Goal: Transaction & Acquisition: Purchase product/service

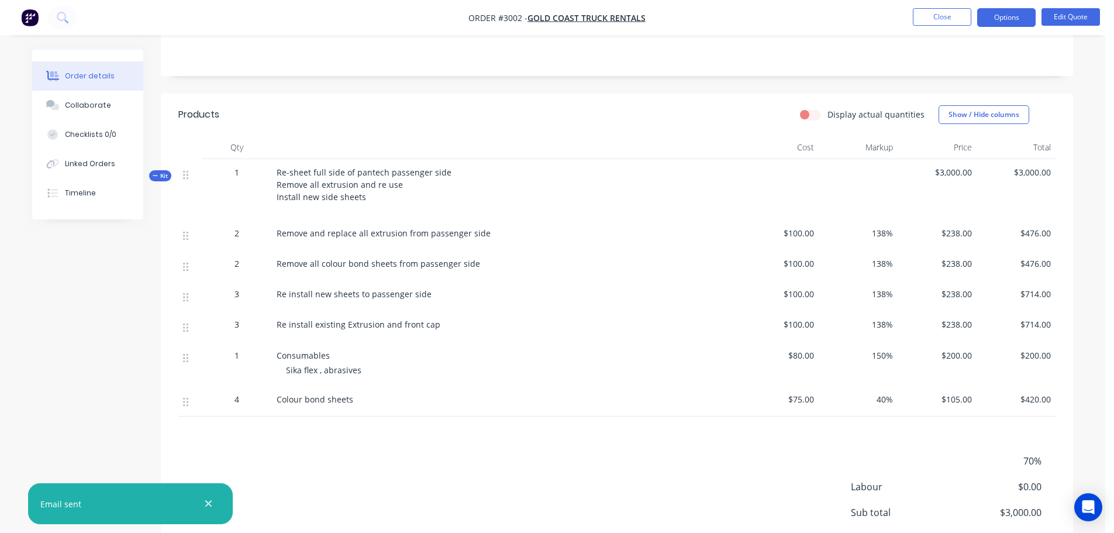
scroll to position [220, 0]
click at [1059, 15] on button "Edit Quote" at bounding box center [1070, 17] width 58 height 18
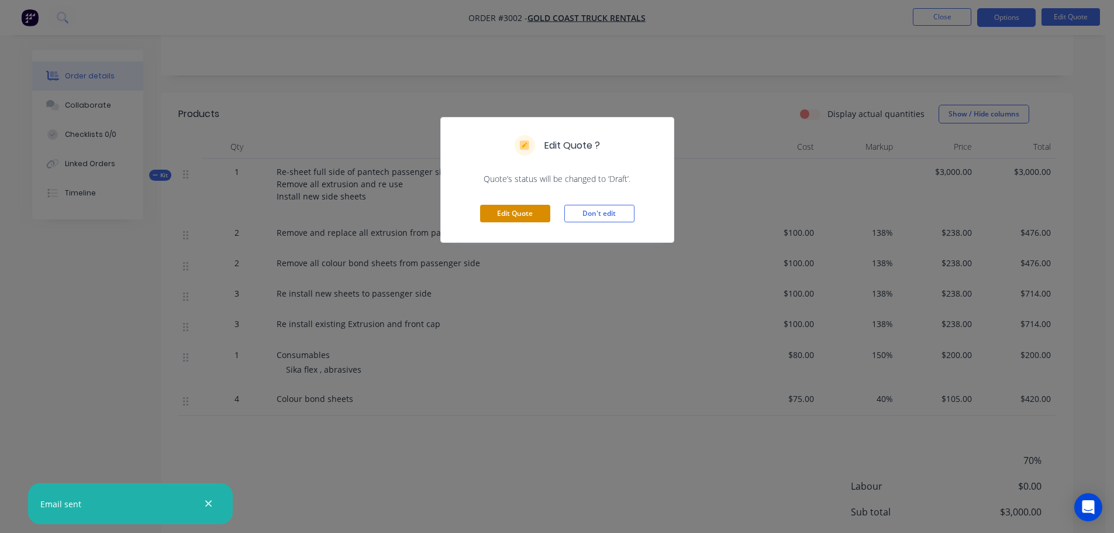
click at [504, 212] on button "Edit Quote" at bounding box center [515, 214] width 70 height 18
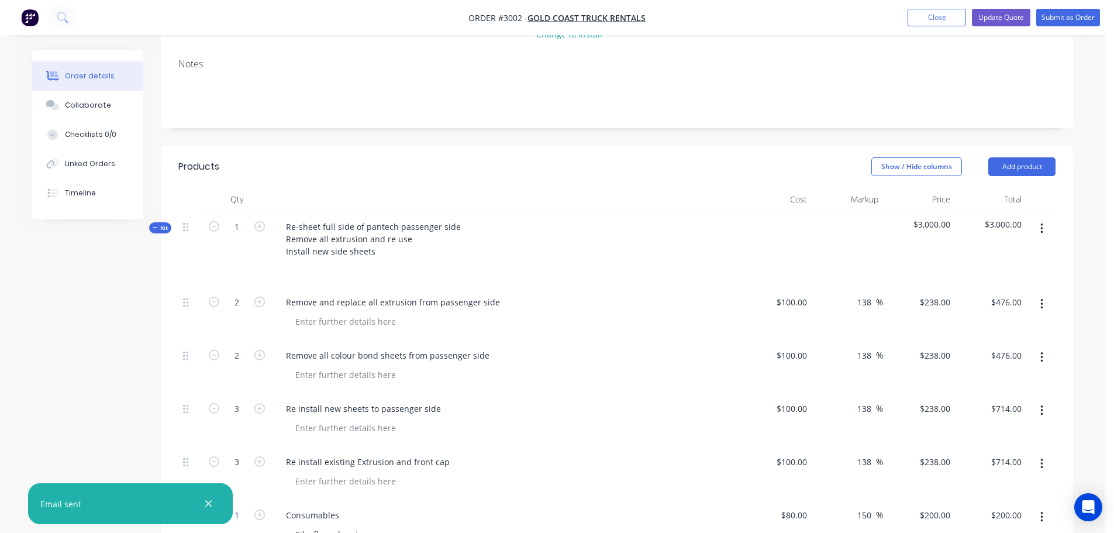
scroll to position [234, 0]
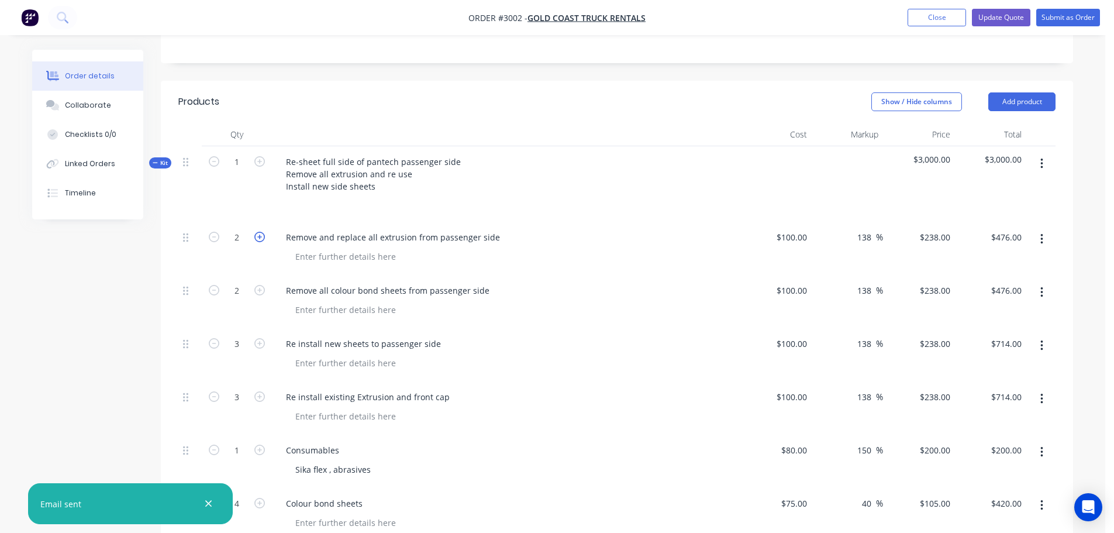
click at [258, 236] on icon "button" at bounding box center [259, 237] width 11 height 11
type input "3"
type input "$714.00"
click at [258, 236] on icon "button" at bounding box center [259, 237] width 11 height 11
type input "4"
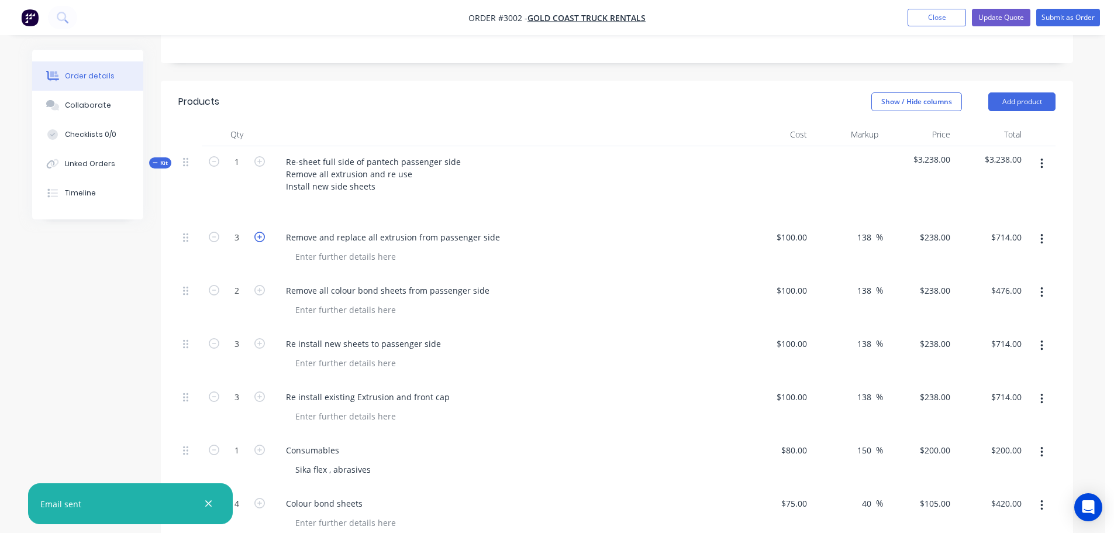
type input "$952.00"
click at [935, 236] on input "238" at bounding box center [945, 237] width 20 height 17
type input "140"
type input "40"
type input "$140.00"
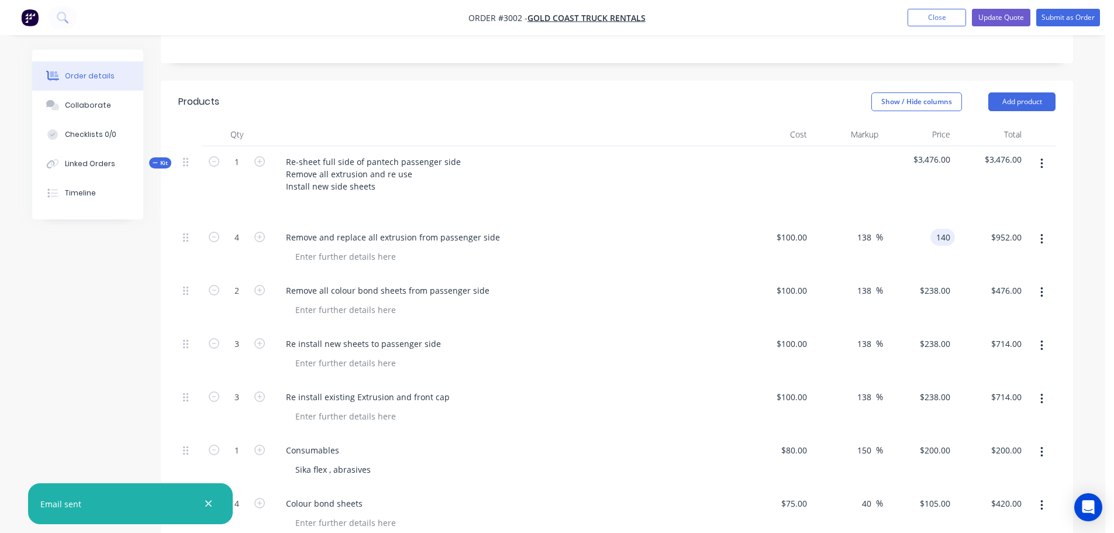
type input "$560.00"
click at [572, 238] on div "Remove and replace all extrusion from passenger side" at bounding box center [506, 237] width 458 height 17
click at [241, 289] on input "2" at bounding box center [237, 291] width 30 height 18
type input "3"
type input "238"
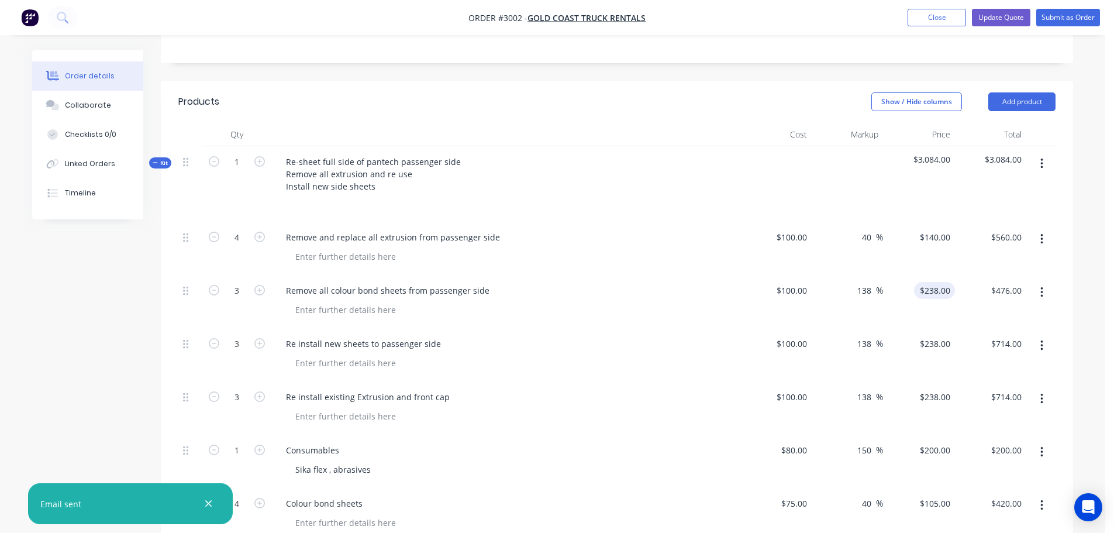
type input "$714.00"
click at [948, 292] on input "238" at bounding box center [937, 290] width 36 height 17
type input "140"
type input "40"
type input "$140.00"
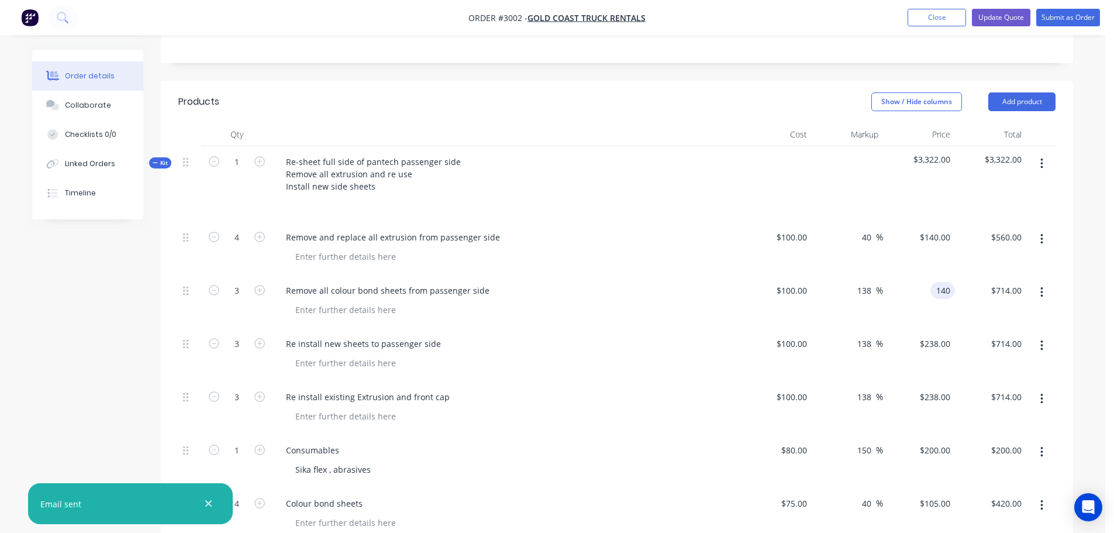
type input "$420.00"
click at [703, 301] on div at bounding box center [510, 309] width 449 height 17
click at [239, 344] on input "3" at bounding box center [237, 344] width 30 height 18
type input "5"
type input "238"
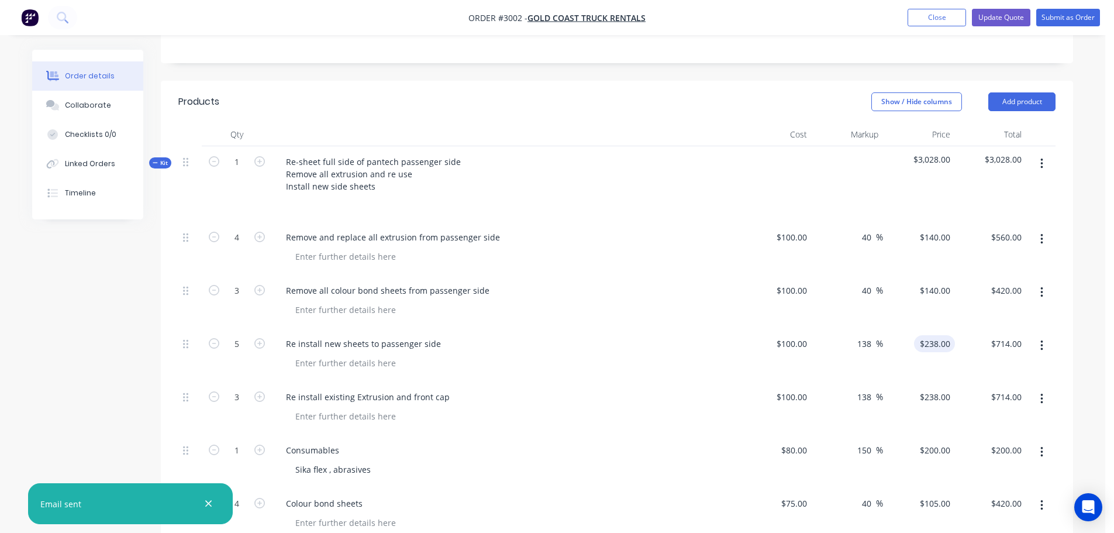
type input "$1,190.00"
click at [945, 345] on input "238" at bounding box center [937, 343] width 36 height 17
type input "140"
type input "40"
type input "$140.00"
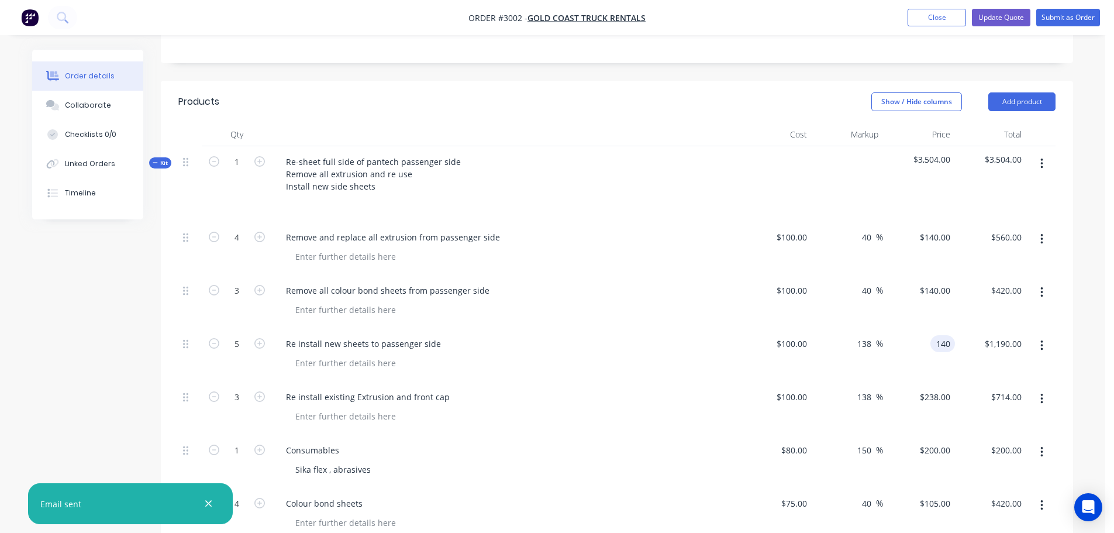
type input "$700.00"
click at [914, 366] on div "$140.00 $140.00" at bounding box center [919, 354] width 72 height 53
click at [239, 397] on input "3" at bounding box center [237, 397] width 30 height 18
click at [952, 396] on input "238" at bounding box center [945, 396] width 20 height 17
type input "140"
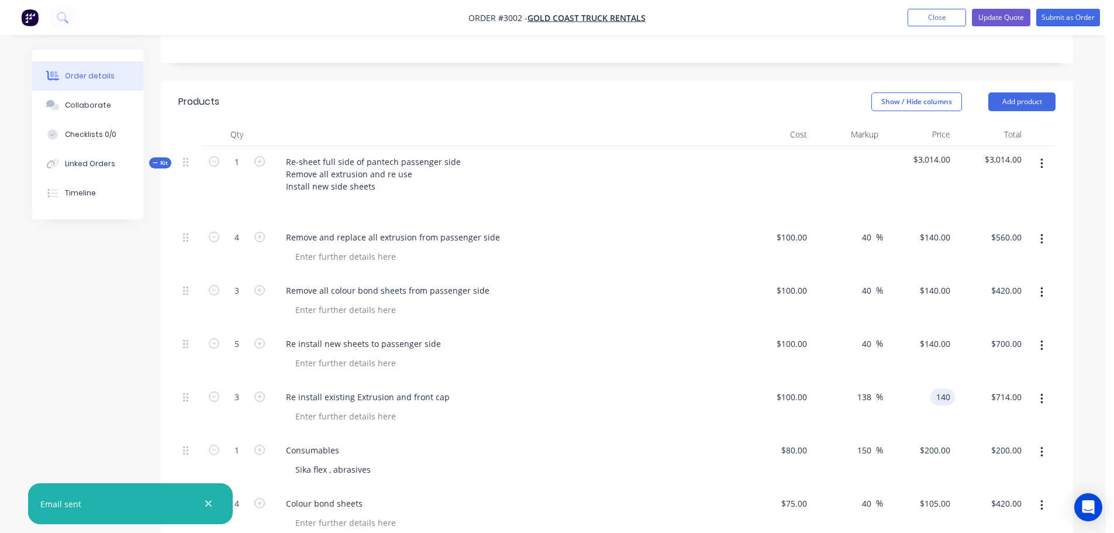
type input "40"
type input "$140.00"
type input "$420.00"
click at [721, 401] on div "Re install existing Extrusion and front cap" at bounding box center [506, 396] width 458 height 17
click at [297, 362] on div at bounding box center [345, 362] width 119 height 17
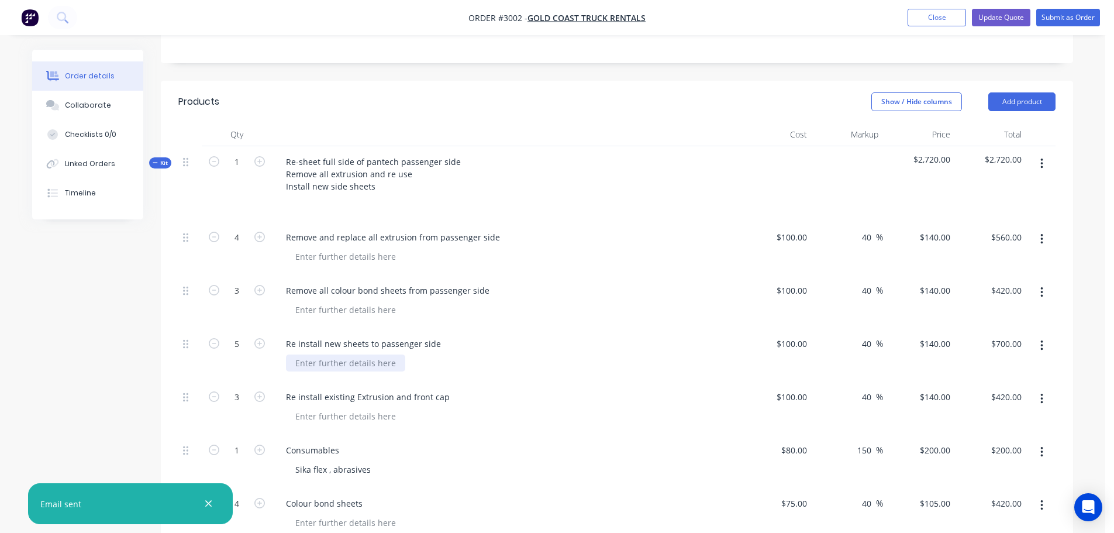
click at [303, 364] on div at bounding box center [345, 362] width 119 height 17
click at [294, 204] on div at bounding box center [295, 203] width 19 height 17
click at [288, 201] on div at bounding box center [295, 203] width 19 height 17
click at [296, 256] on div at bounding box center [345, 256] width 119 height 17
click at [296, 310] on div at bounding box center [345, 309] width 119 height 17
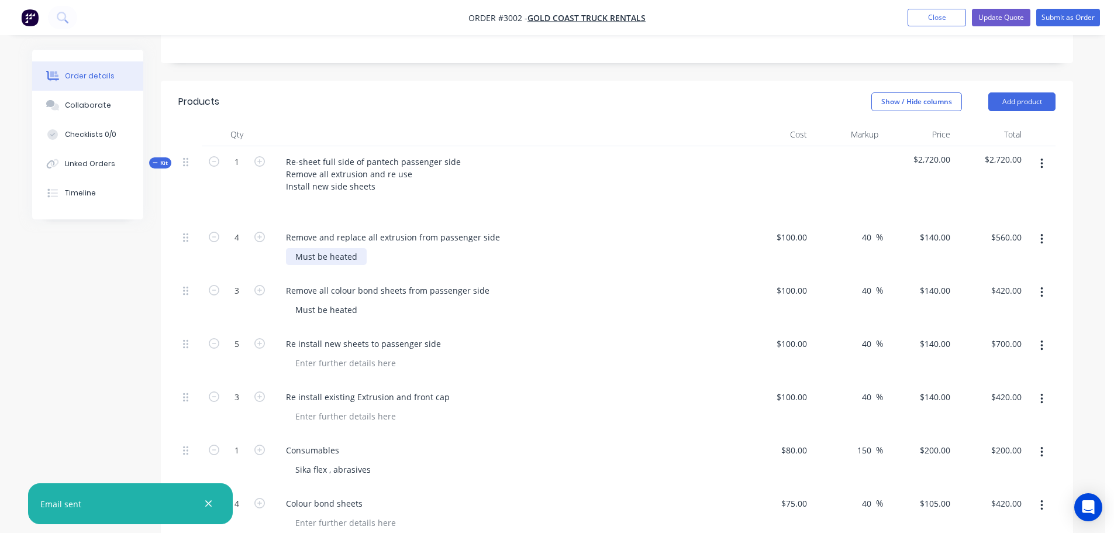
click at [359, 259] on div "Must be heated" at bounding box center [326, 256] width 81 height 17
drag, startPoint x: 295, startPoint y: 309, endPoint x: 355, endPoint y: 314, distance: 60.5
click at [355, 314] on div "Must be heated" at bounding box center [326, 309] width 81 height 17
click at [371, 317] on div "Must be heated" at bounding box center [510, 309] width 449 height 17
click at [298, 364] on div at bounding box center [345, 362] width 119 height 17
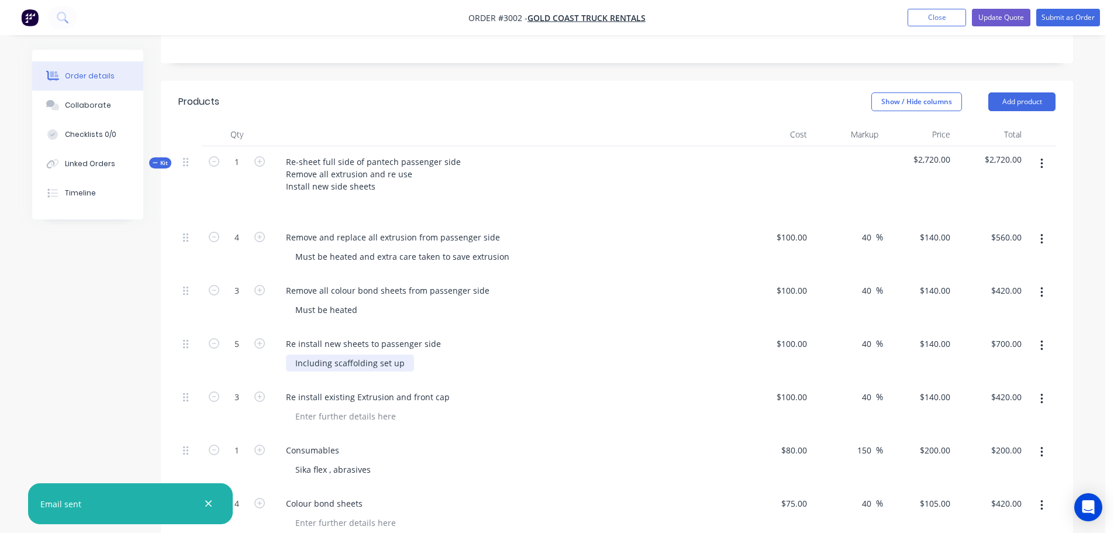
click at [405, 362] on div "Including scaffolding set up" at bounding box center [350, 362] width 128 height 17
click at [363, 311] on div "Must be heated" at bounding box center [326, 309] width 81 height 17
click at [239, 292] on input "3" at bounding box center [237, 291] width 30 height 18
click at [393, 320] on div "Remove all colour bond sheets from passenger side Must be heated" at bounding box center [506, 301] width 468 height 53
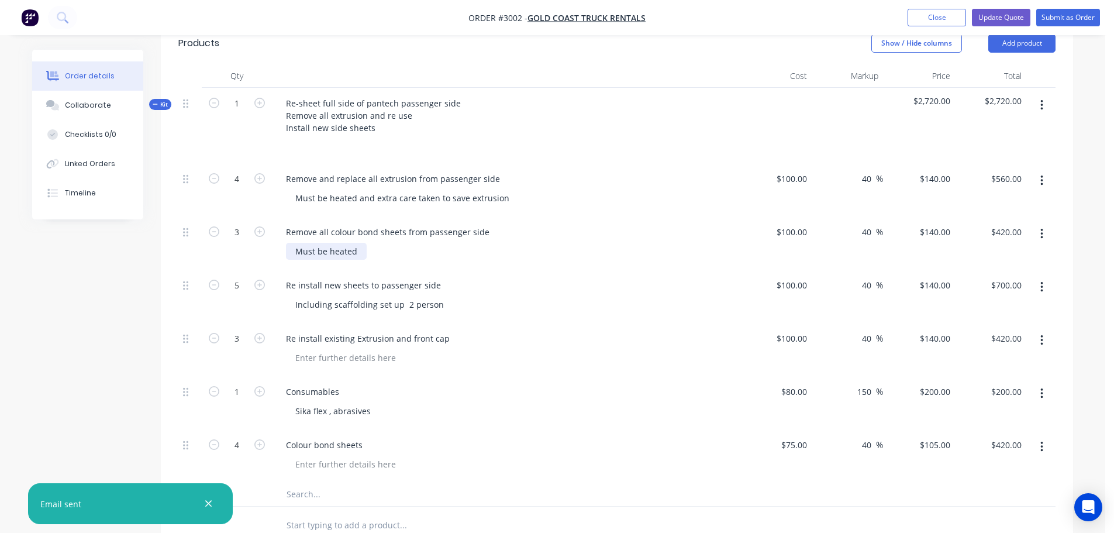
click at [362, 253] on div "Must be heated" at bounding box center [326, 251] width 81 height 17
click at [392, 250] on div "Must be heated and then residue cleaned up" at bounding box center [384, 251] width 197 height 17
click at [486, 250] on div "Must be heated and then sika residue cleaned up" at bounding box center [393, 251] width 215 height 17
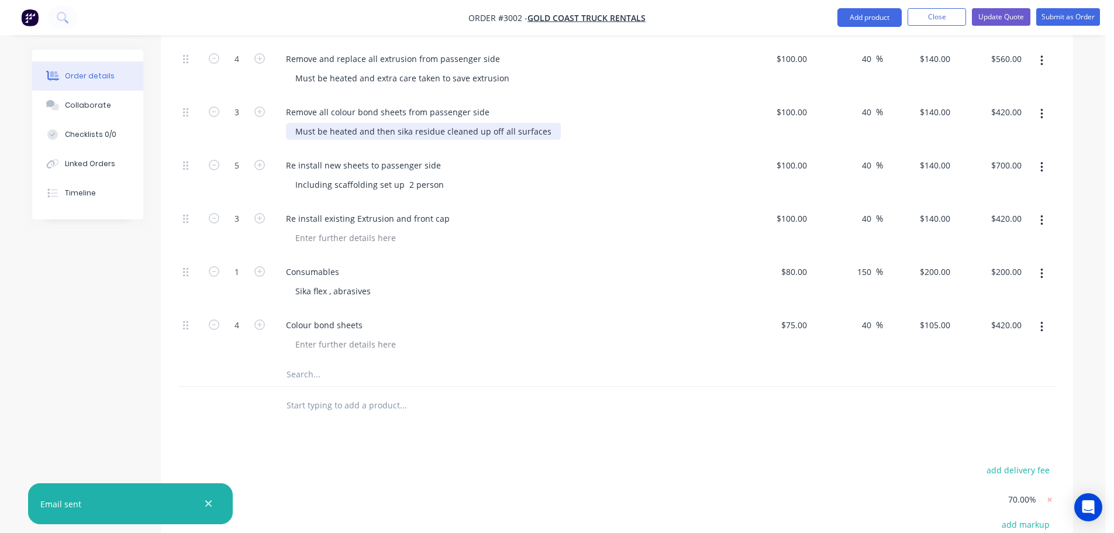
scroll to position [468, 0]
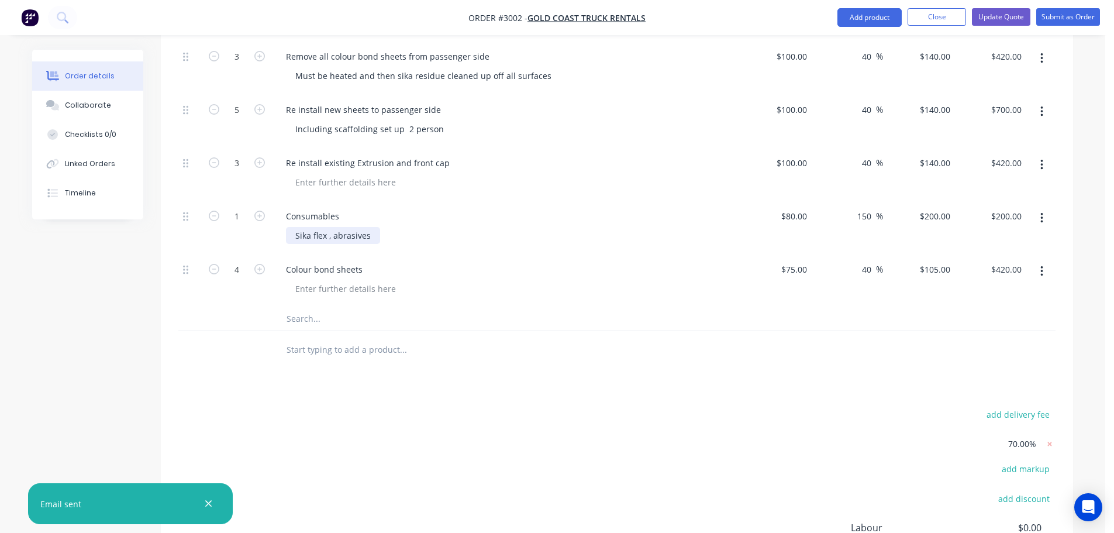
click at [374, 236] on div "Sika flex , abrasives" at bounding box center [333, 235] width 94 height 17
click at [375, 234] on div "Sika flex , abrasives, gas" at bounding box center [342, 235] width 112 height 17
click at [425, 234] on div "Sika flex , abrasives, heat and gas" at bounding box center [360, 235] width 149 height 17
click at [410, 284] on div at bounding box center [510, 288] width 449 height 17
click at [366, 271] on div "Colour bond sheets" at bounding box center [324, 269] width 95 height 17
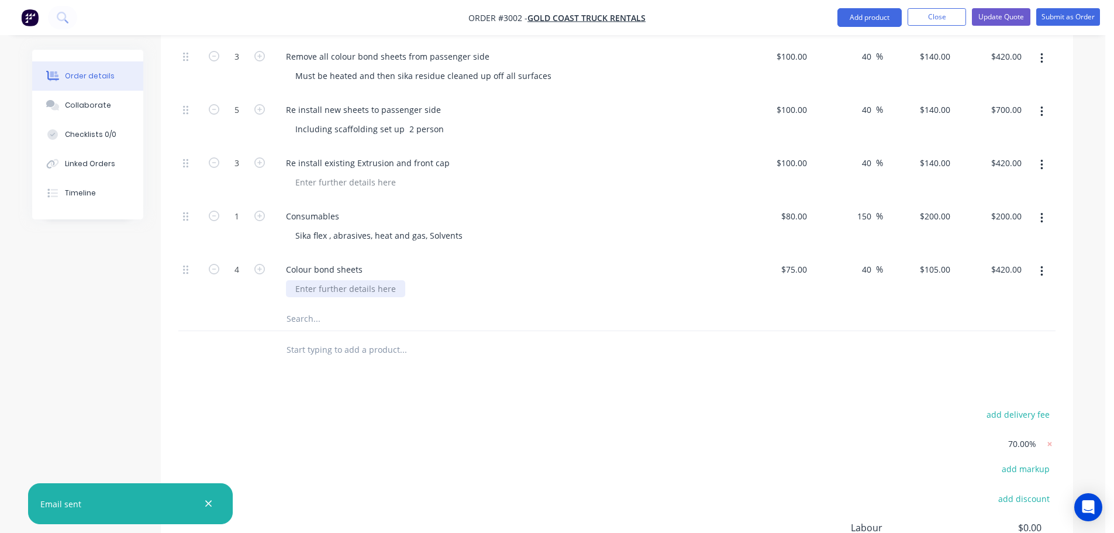
click at [296, 288] on div at bounding box center [345, 288] width 119 height 17
click at [301, 303] on div "Colour bond sheets Cut to size" at bounding box center [506, 280] width 468 height 53
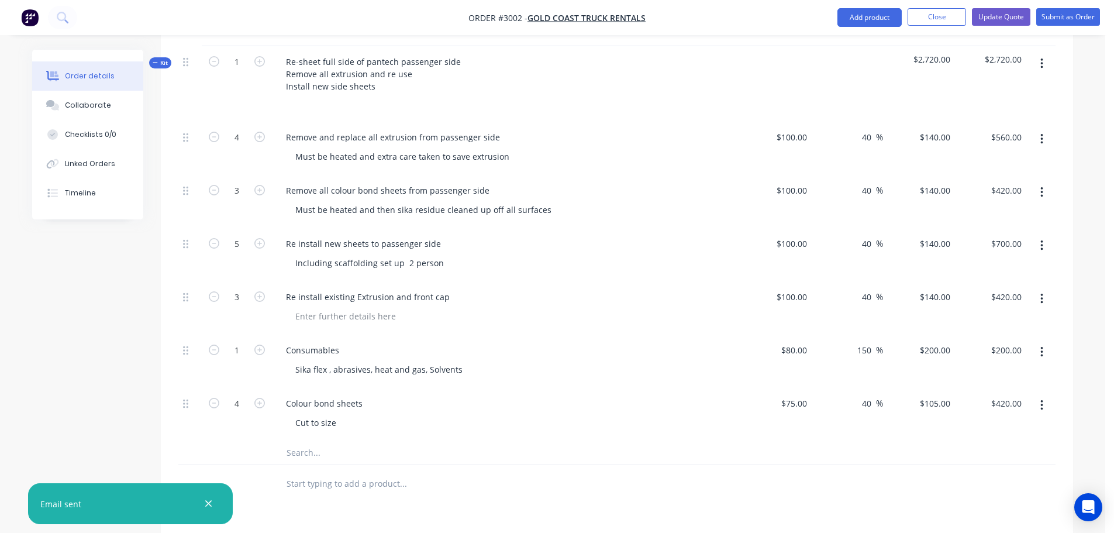
scroll to position [275, 0]
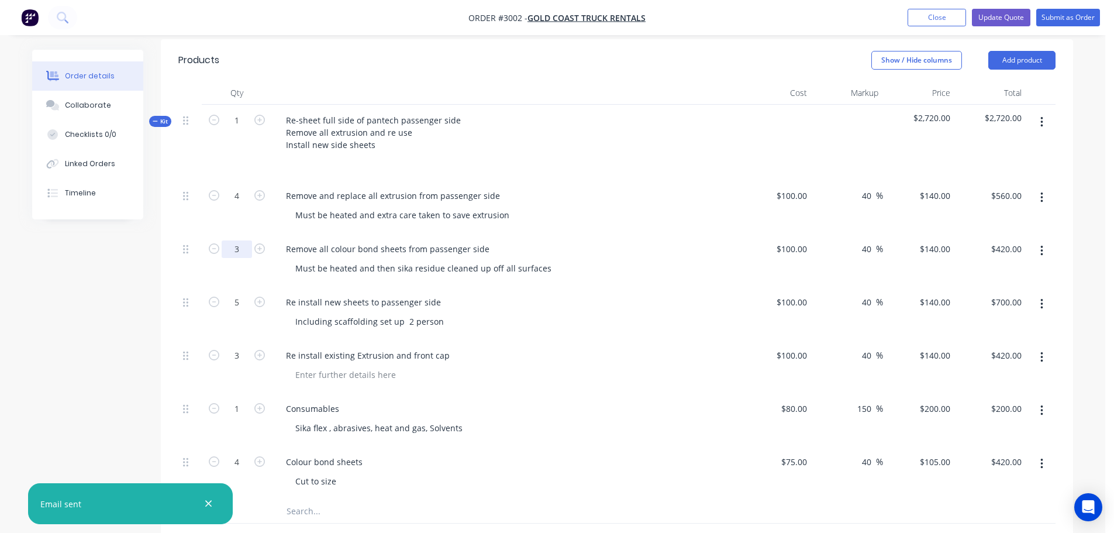
click at [239, 248] on input "3" at bounding box center [237, 249] width 30 height 18
type input "4"
type input "$560.00"
click at [454, 261] on div "Must be heated and then sika residue cleaned up off all surfaces" at bounding box center [423, 268] width 275 height 17
click at [239, 249] on input "4" at bounding box center [237, 249] width 30 height 18
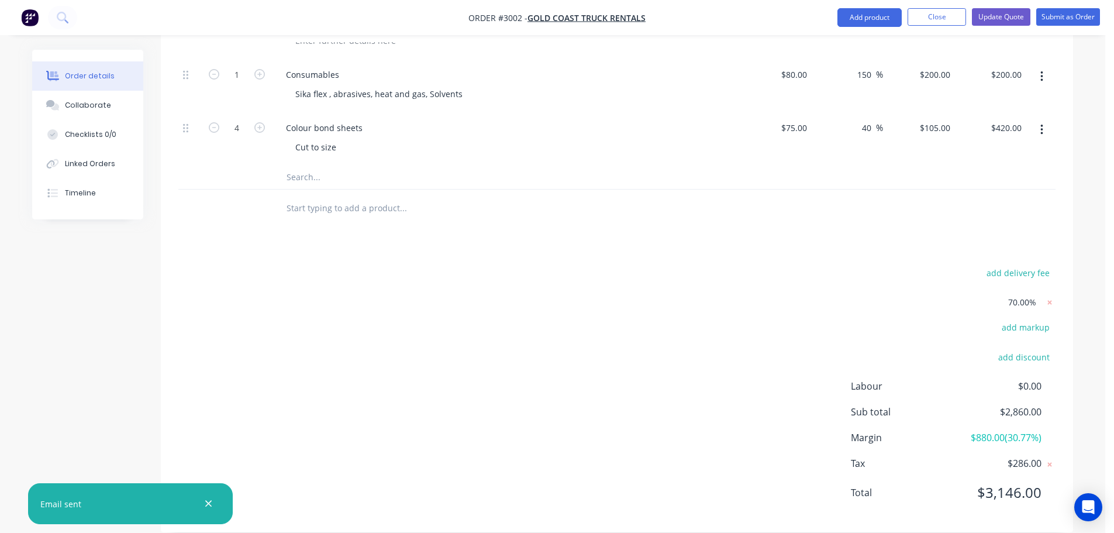
scroll to position [626, 0]
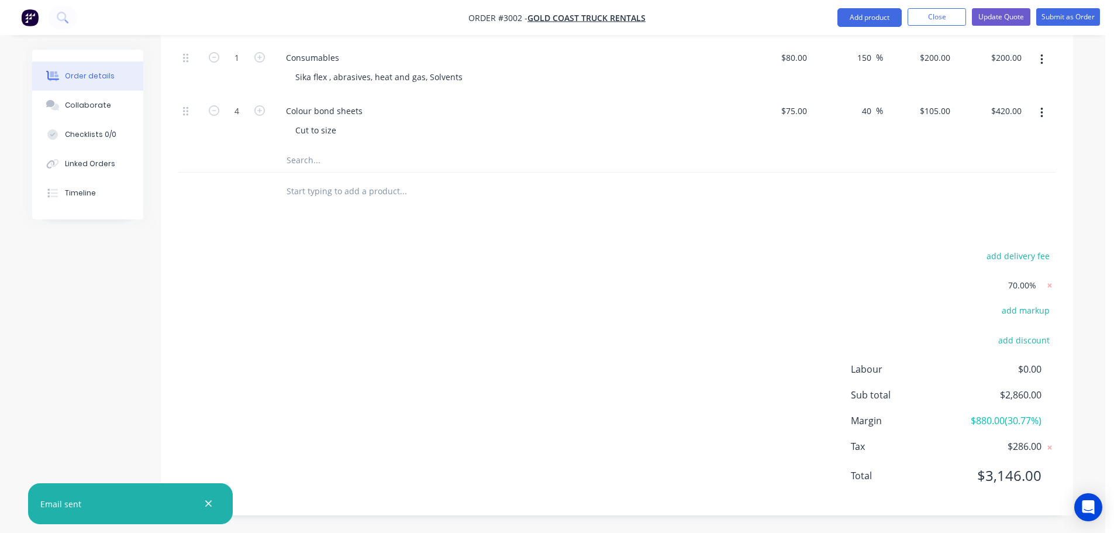
type input "5"
type input "$700.00"
click at [386, 304] on div "add delivery fee 70.00% add markup add discount Labour $0.00 Sub total $2,860.0…" at bounding box center [616, 373] width 877 height 250
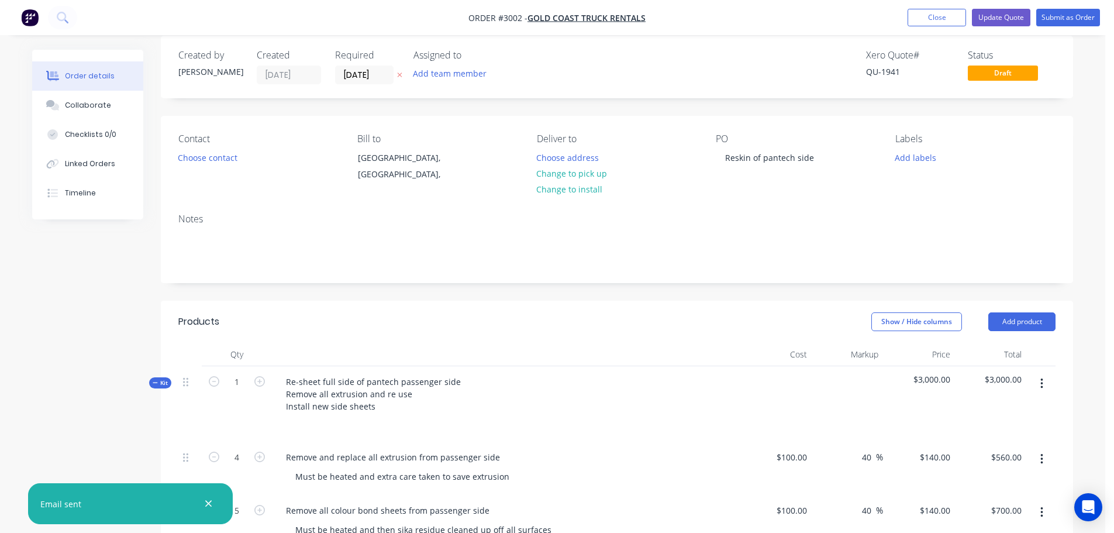
scroll to position [0, 0]
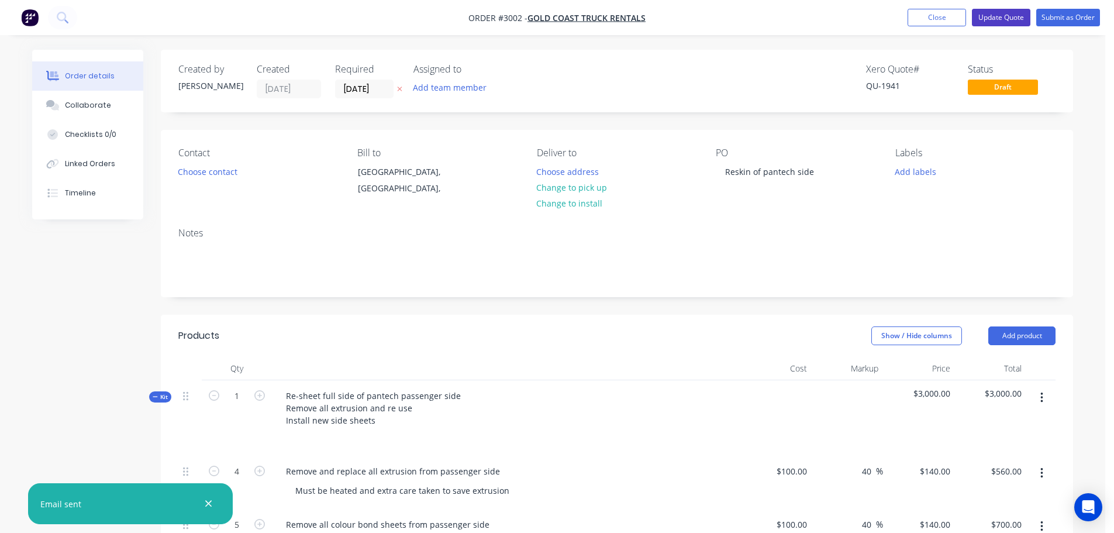
click at [1002, 16] on button "Update Quote" at bounding box center [1001, 18] width 58 height 18
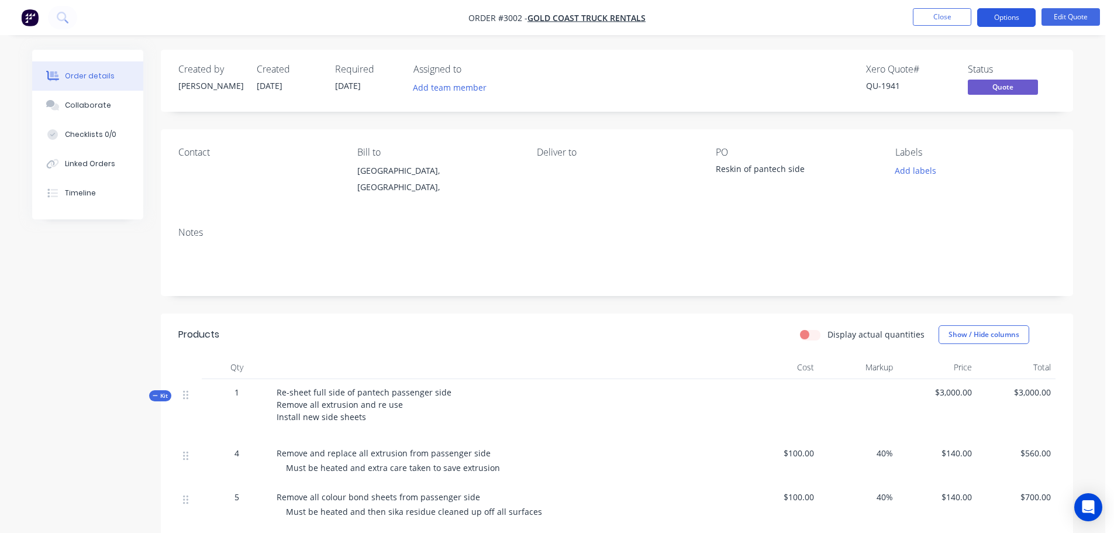
click at [1004, 13] on button "Options" at bounding box center [1006, 17] width 58 height 19
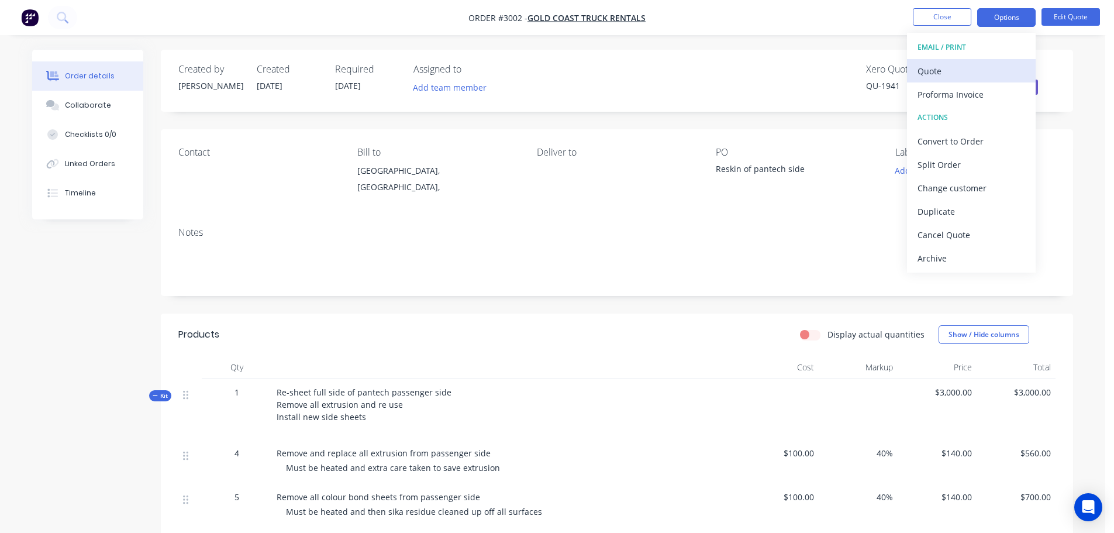
click at [931, 68] on div "Quote" at bounding box center [971, 71] width 108 height 17
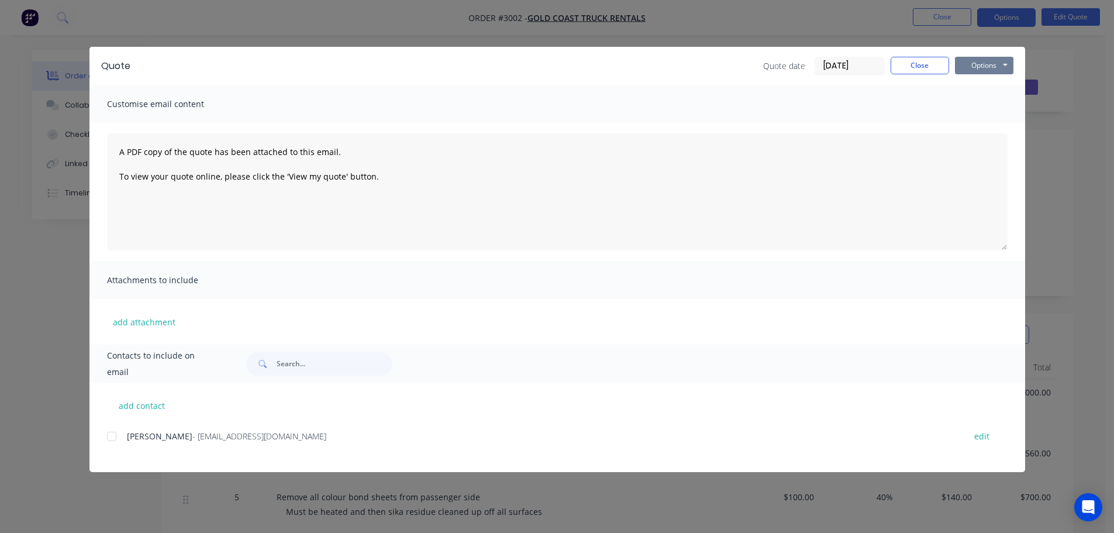
click at [993, 65] on button "Options" at bounding box center [984, 66] width 58 height 18
click at [991, 84] on button "Preview" at bounding box center [992, 86] width 75 height 19
click at [927, 68] on button "Close" at bounding box center [919, 66] width 58 height 18
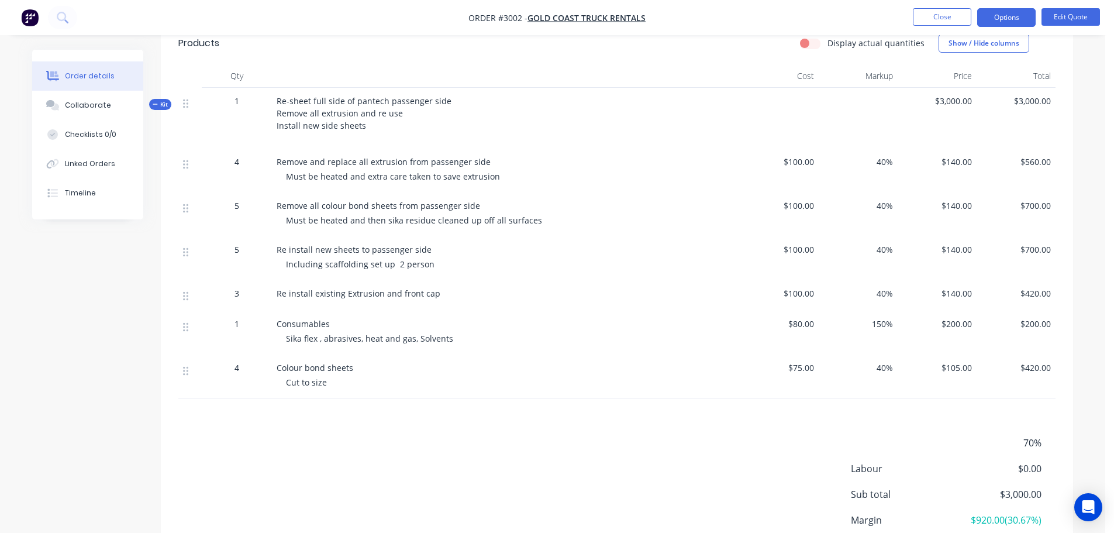
scroll to position [292, 0]
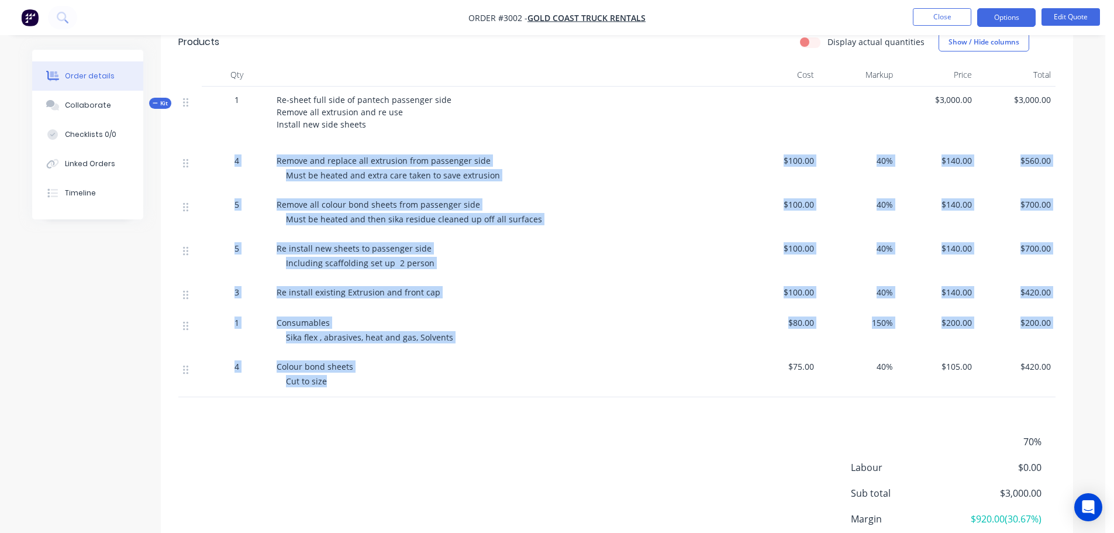
drag, startPoint x: 179, startPoint y: 154, endPoint x: 490, endPoint y: 380, distance: 384.2
click at [490, 380] on div "4 Remove and replace all extrusion from passenger side Must be heated and extra…" at bounding box center [616, 272] width 877 height 250
click at [490, 380] on div "Cut to size" at bounding box center [510, 381] width 449 height 12
drag, startPoint x: 178, startPoint y: 161, endPoint x: 545, endPoint y: 407, distance: 442.0
click at [545, 407] on div "Products Display actual quantities Show / Hide columns Qty Cost Markup Price To…" at bounding box center [617, 317] width 912 height 592
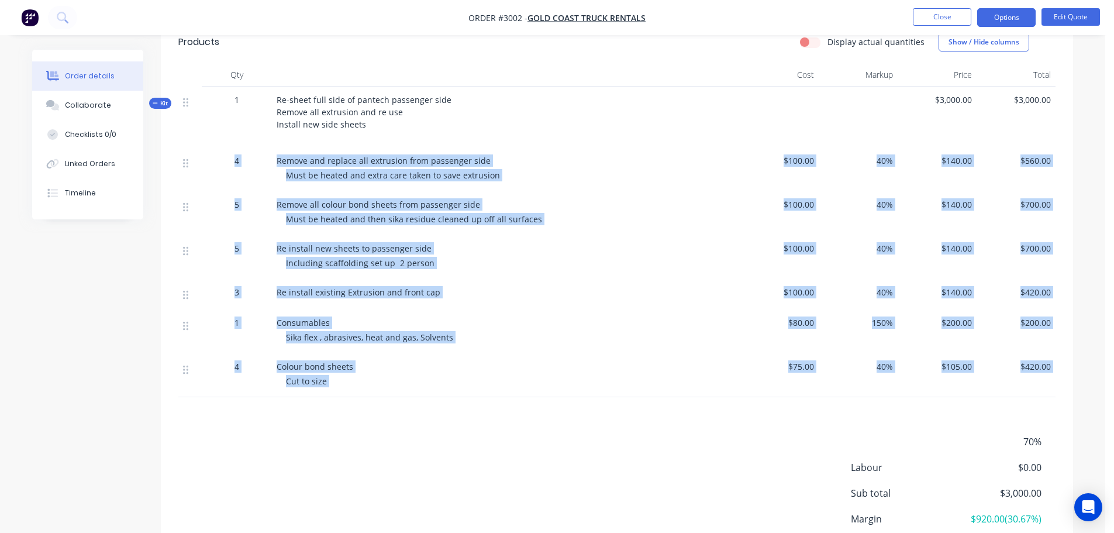
click at [550, 408] on div "Products Display actual quantities Show / Hide columns Qty Cost Markup Price To…" at bounding box center [617, 317] width 912 height 592
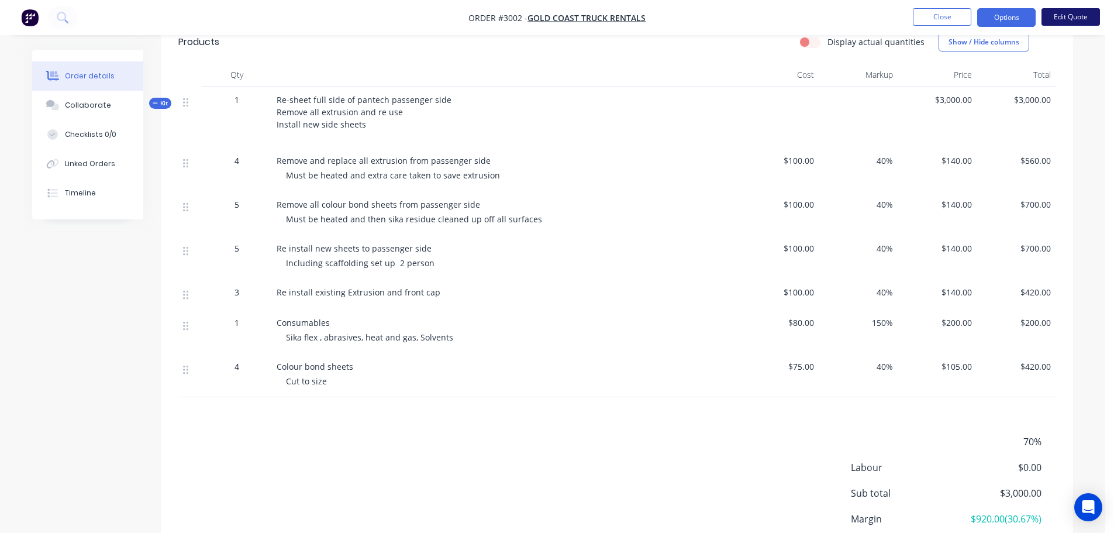
click at [1083, 14] on button "Edit Quote" at bounding box center [1070, 17] width 58 height 18
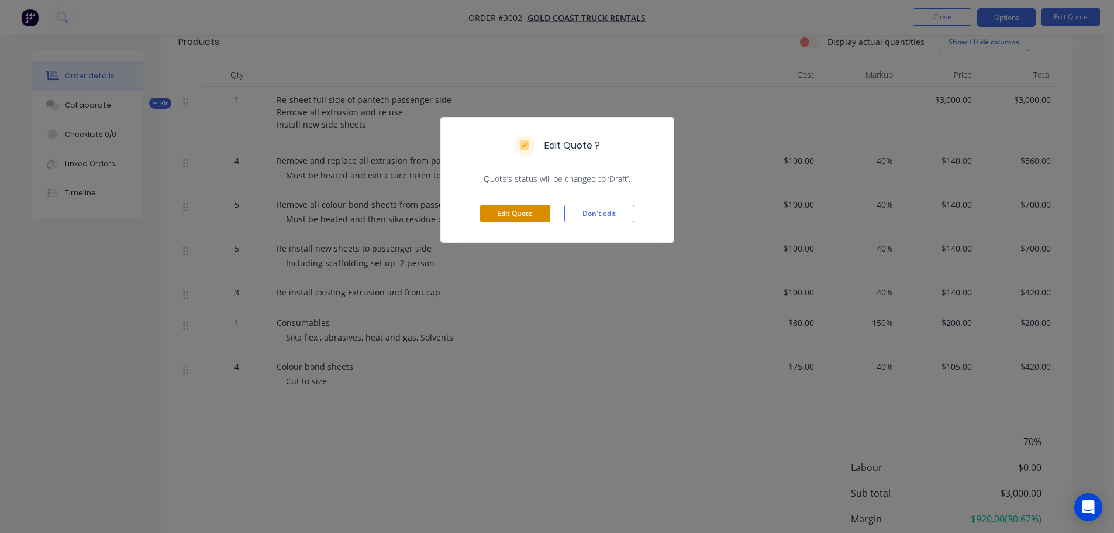
click at [514, 210] on button "Edit Quote" at bounding box center [515, 214] width 70 height 18
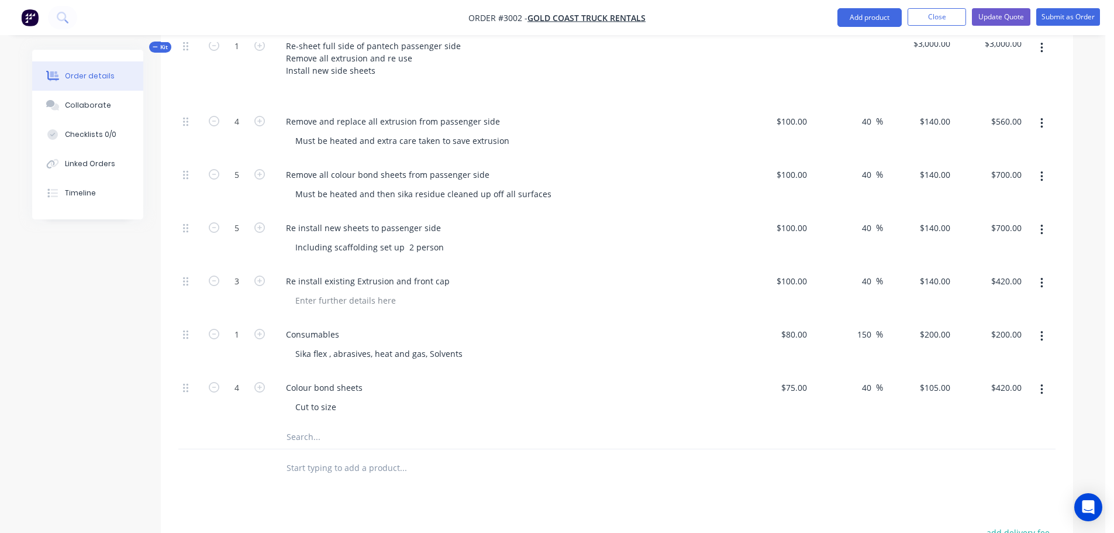
scroll to position [351, 0]
drag, startPoint x: 284, startPoint y: 118, endPoint x: 518, endPoint y: 123, distance: 233.9
click at [518, 123] on div "Remove and replace all extrusion from passenger side" at bounding box center [506, 120] width 458 height 17
copy div "Remove and replace all extrusion from passenger side"
click at [318, 467] on input "text" at bounding box center [403, 466] width 234 height 23
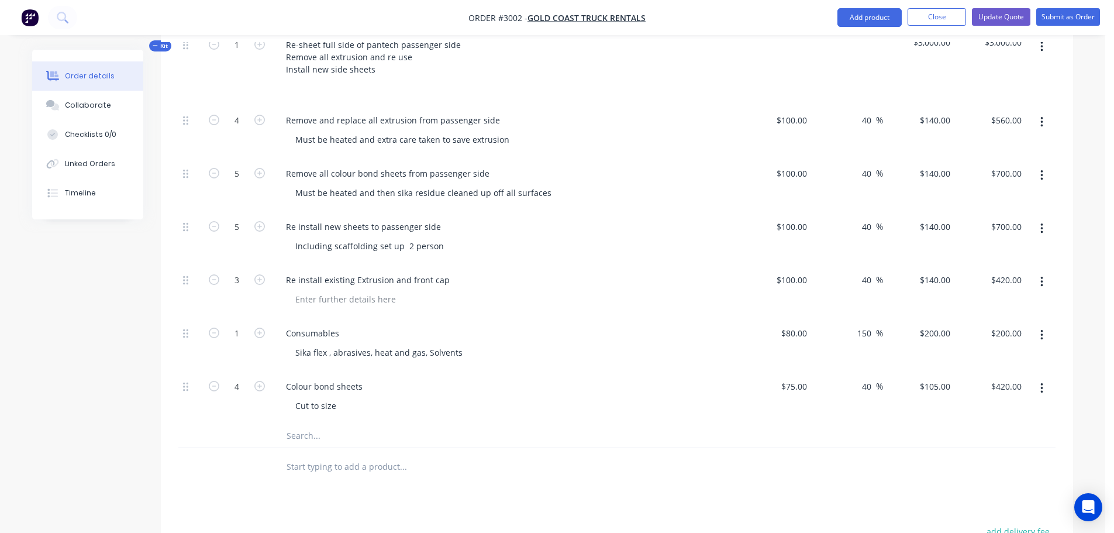
paste input "Remove and replace all extrusion from passenger side"
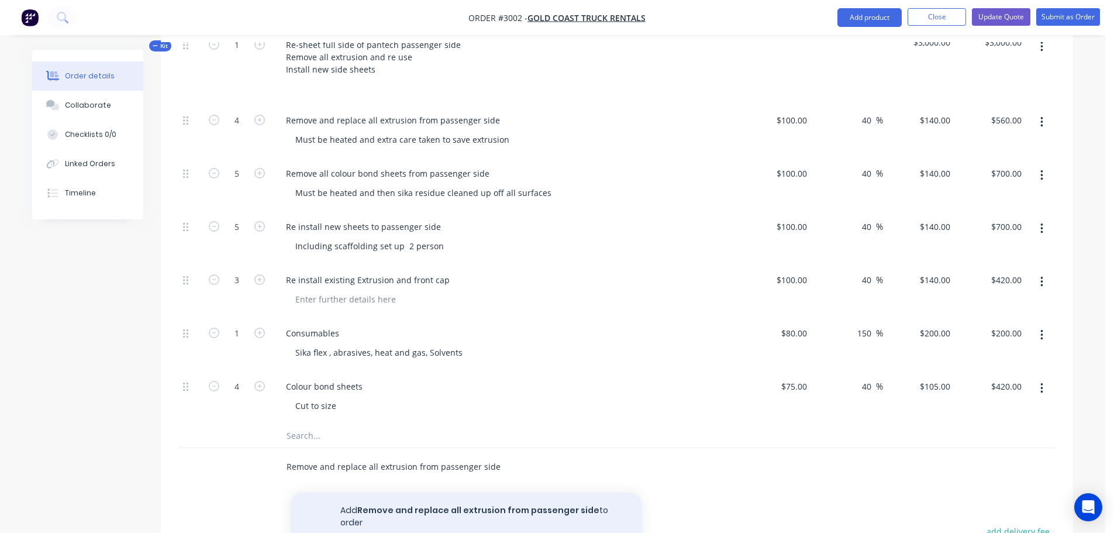
type input "Remove and replace all extrusion from passenger side"
click at [443, 509] on button "Add Remove and replace all extrusion from passenger side to order" at bounding box center [466, 516] width 351 height 48
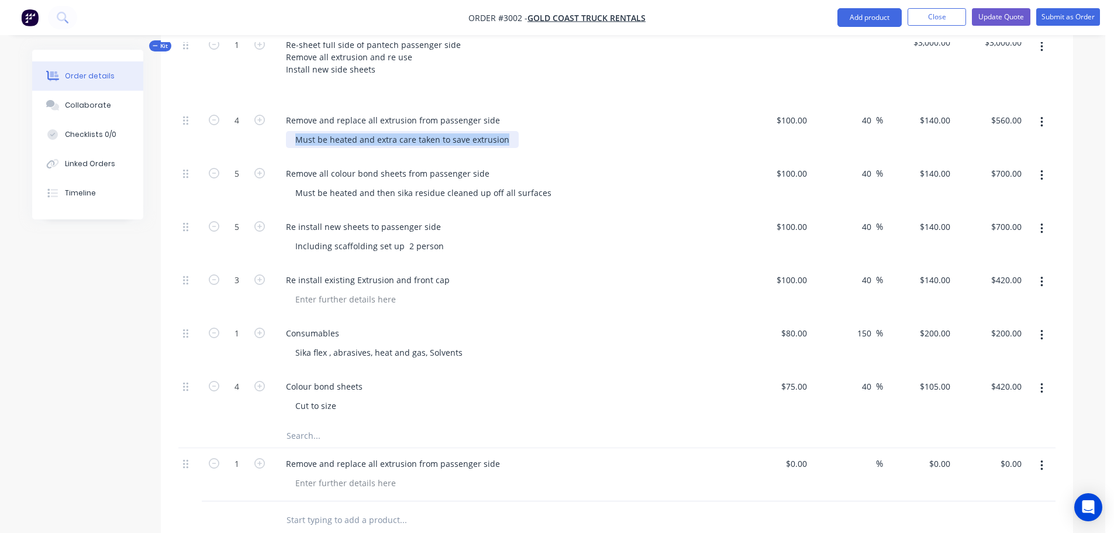
drag, startPoint x: 293, startPoint y: 140, endPoint x: 502, endPoint y: 132, distance: 209.5
click at [502, 132] on div "Must be heated and extra care taken to save extrusion" at bounding box center [402, 139] width 233 height 17
copy div "Must be heated and extra care taken to save extrusion"
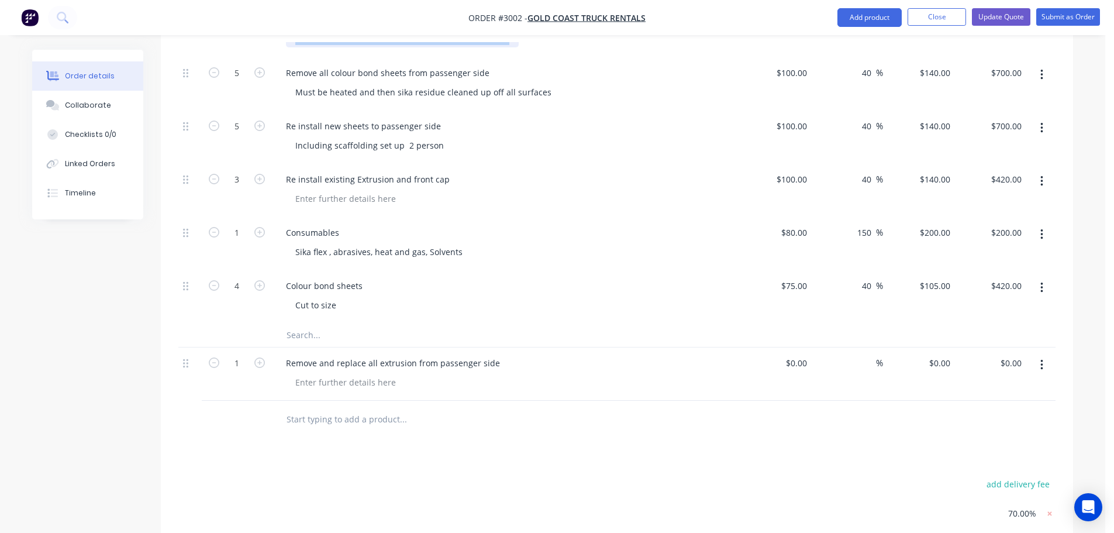
scroll to position [526, 0]
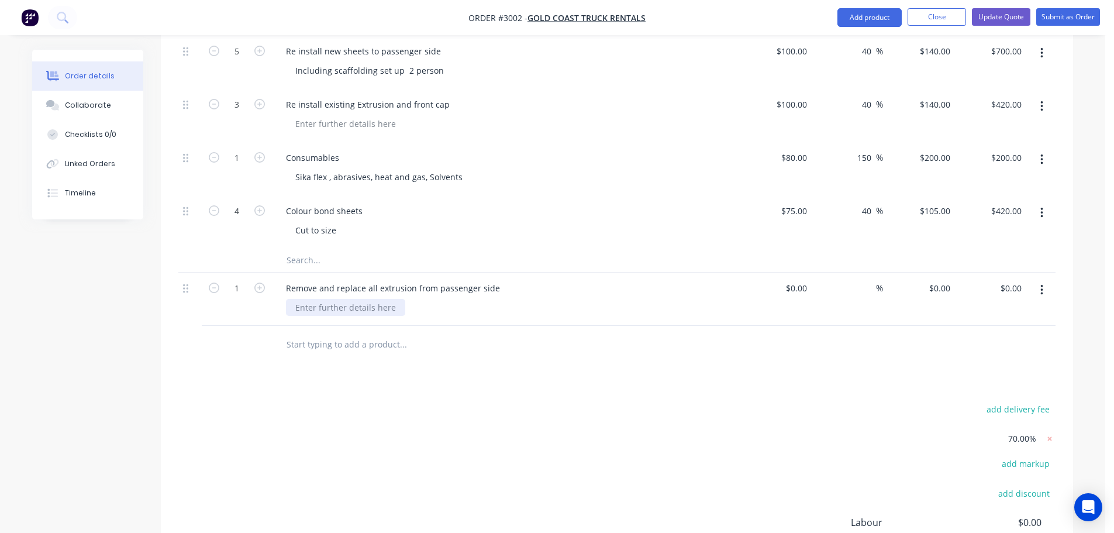
click at [309, 306] on div at bounding box center [345, 307] width 119 height 17
paste div
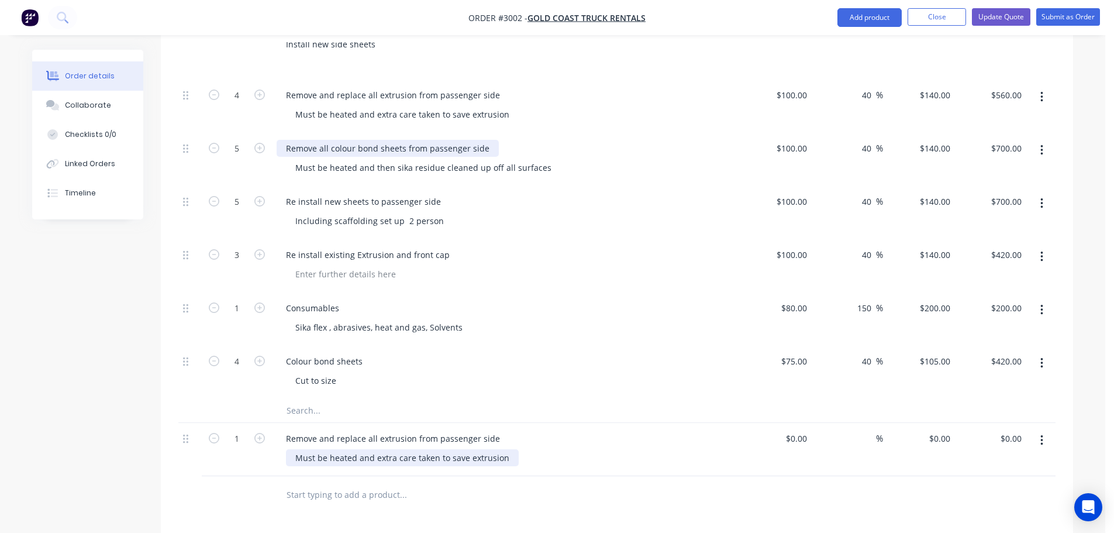
scroll to position [292, 0]
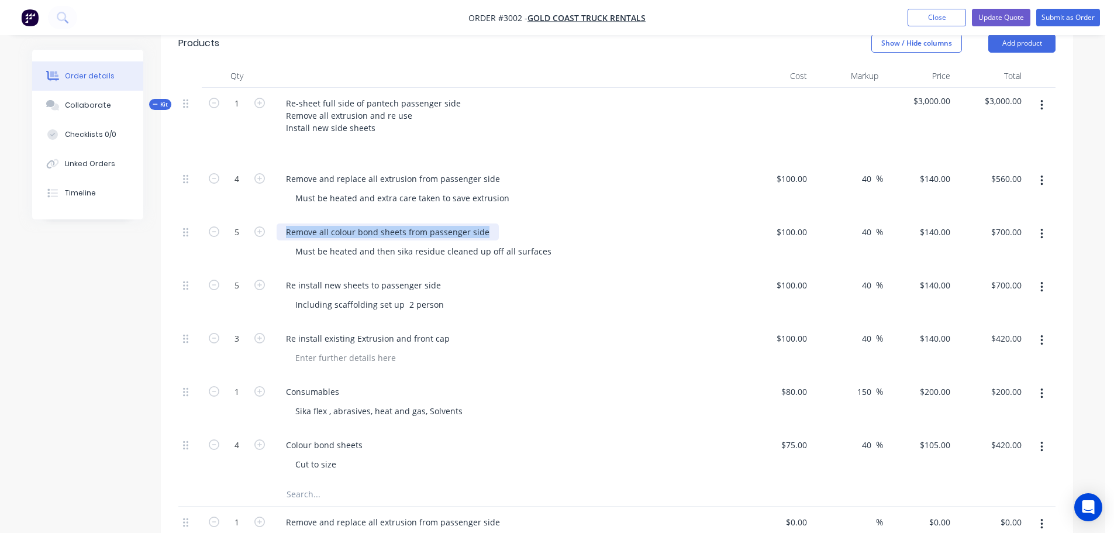
drag, startPoint x: 285, startPoint y: 232, endPoint x: 512, endPoint y: 233, distance: 226.9
click at [512, 233] on div "Remove all colour bond sheets from passenger side" at bounding box center [506, 231] width 458 height 17
copy div "Remove all colour bond sheets from passenger side"
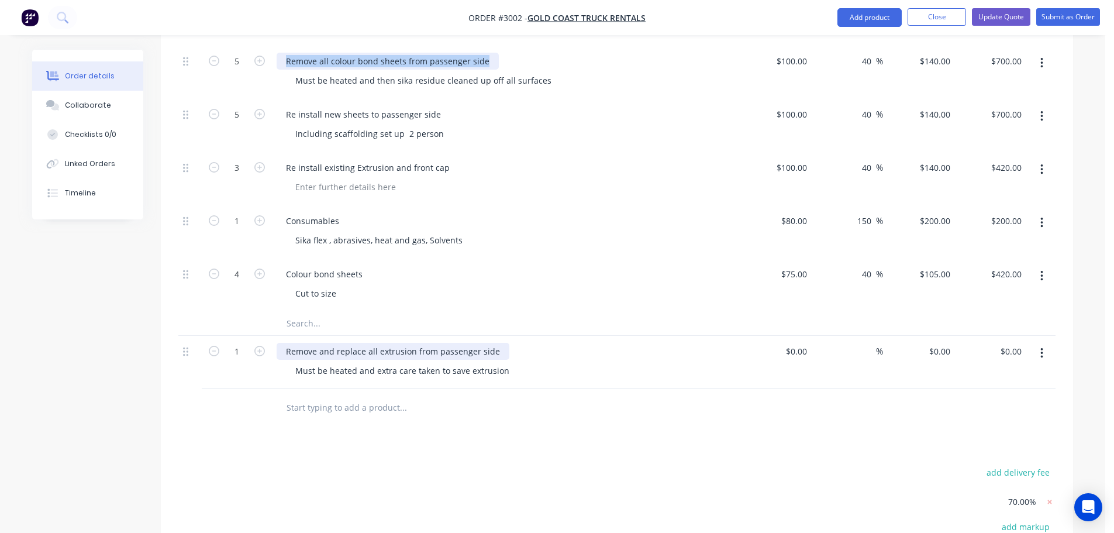
scroll to position [468, 0]
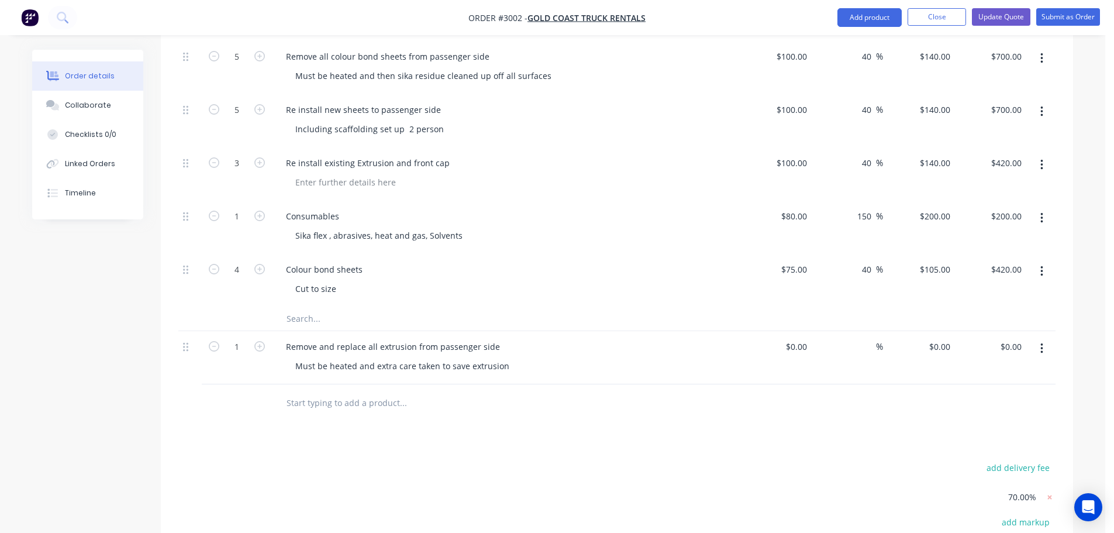
click at [293, 402] on input "text" at bounding box center [403, 402] width 234 height 23
paste input "Remove all colour bond sheets from passenger side"
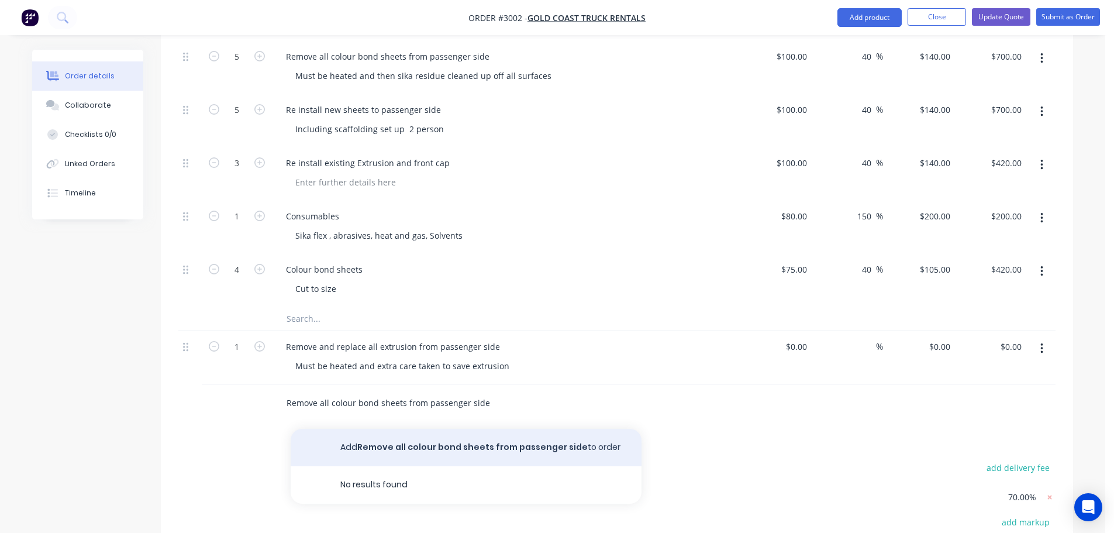
type input "Remove all colour bond sheets from passenger side"
click at [379, 447] on button "Add Remove all colour bond sheets from passenger side to order" at bounding box center [466, 447] width 351 height 37
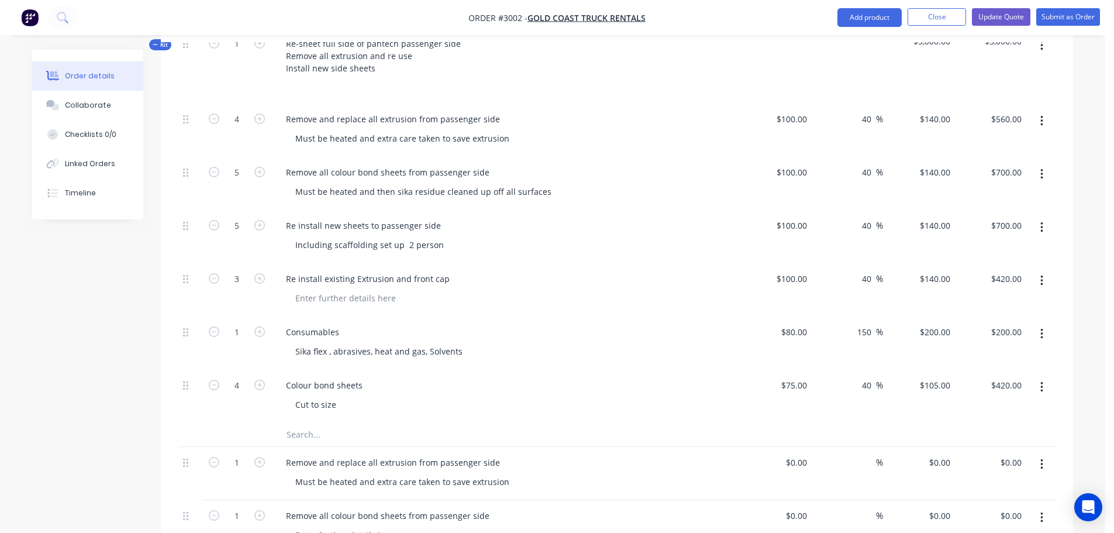
scroll to position [351, 0]
drag, startPoint x: 293, startPoint y: 194, endPoint x: 543, endPoint y: 197, distance: 249.7
click at [543, 197] on div "Must be heated and then sika residue cleaned up off all surfaces" at bounding box center [423, 192] width 275 height 17
copy div "Must be heated and then sika residue cleaned up off all surfaces"
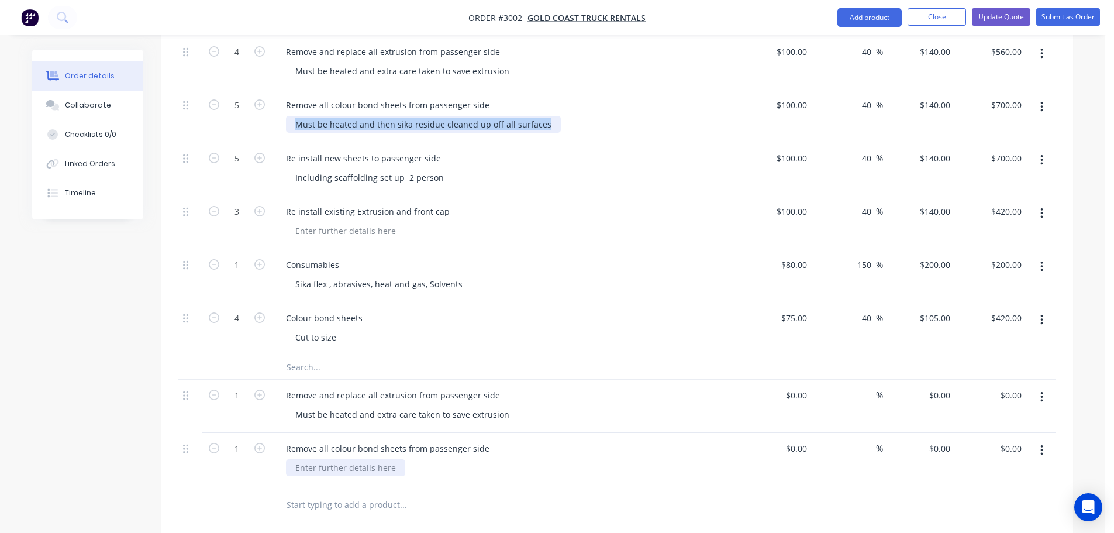
scroll to position [526, 0]
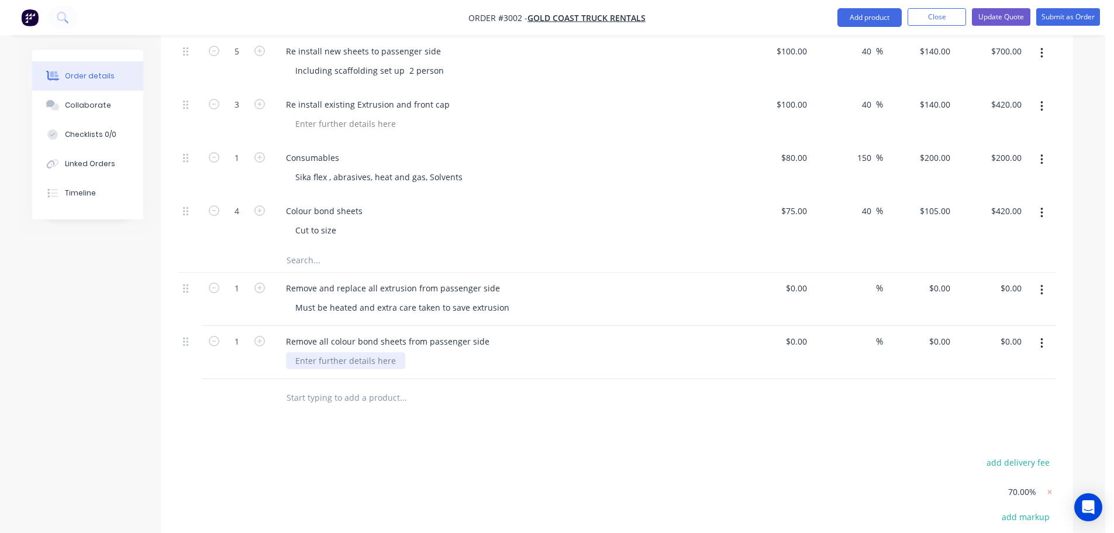
click at [298, 362] on div at bounding box center [345, 360] width 119 height 17
paste div
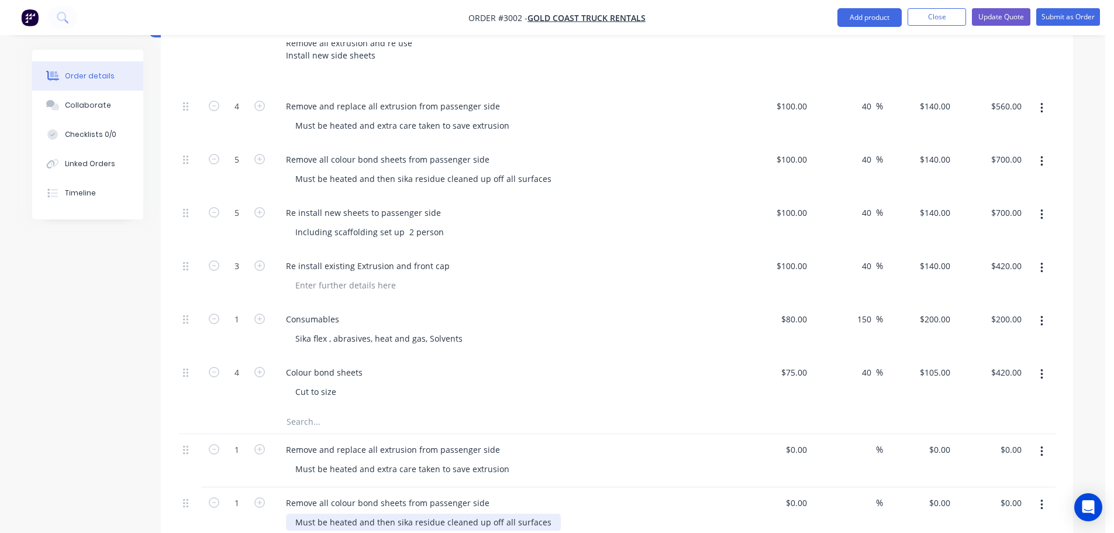
scroll to position [351, 0]
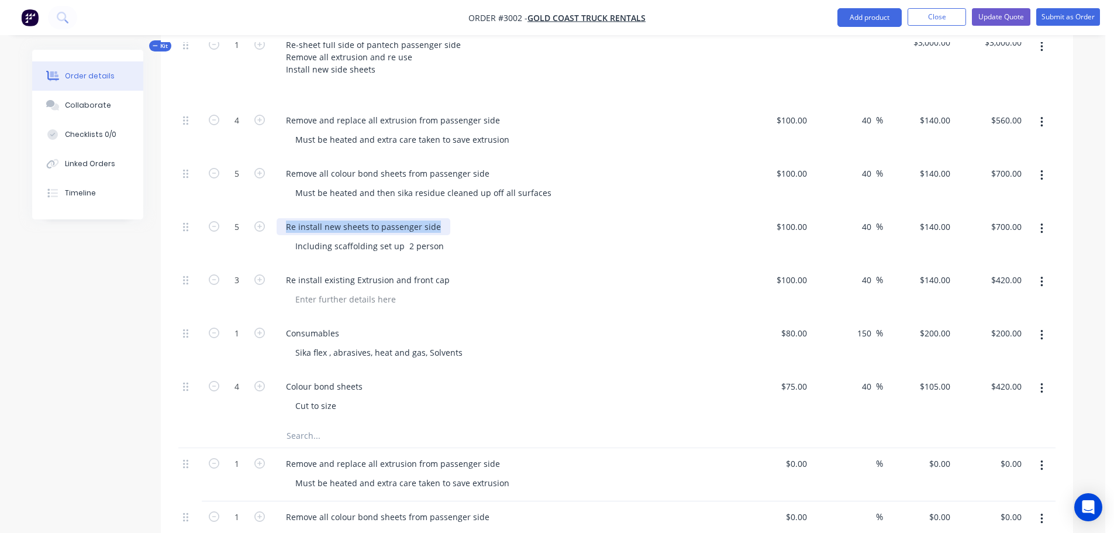
drag, startPoint x: 284, startPoint y: 226, endPoint x: 446, endPoint y: 228, distance: 162.0
click at [446, 228] on div "Re install new sheets to passenger side" at bounding box center [506, 226] width 458 height 17
copy div "Re install new sheets to passenger side"
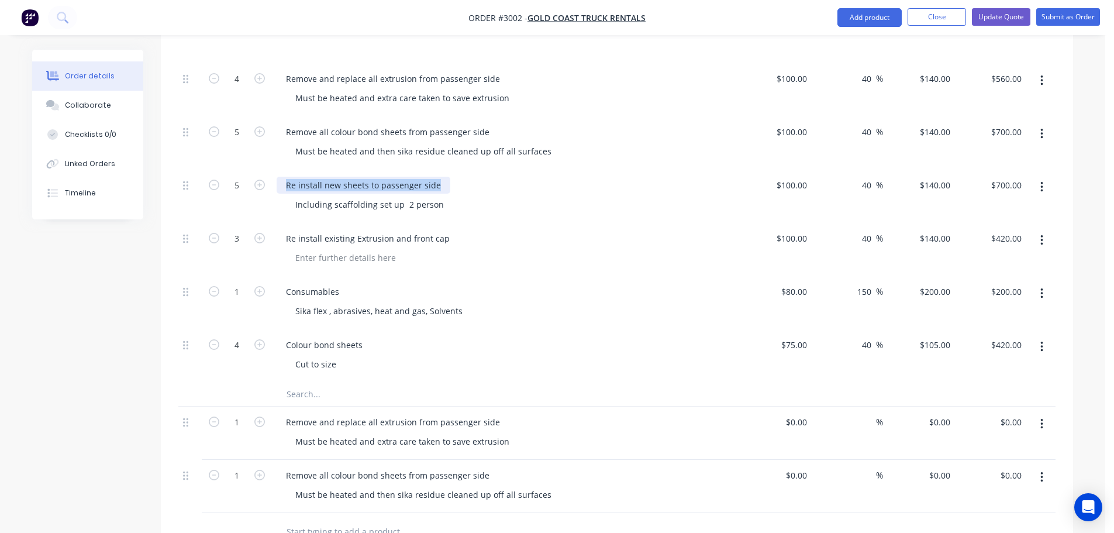
scroll to position [526, 0]
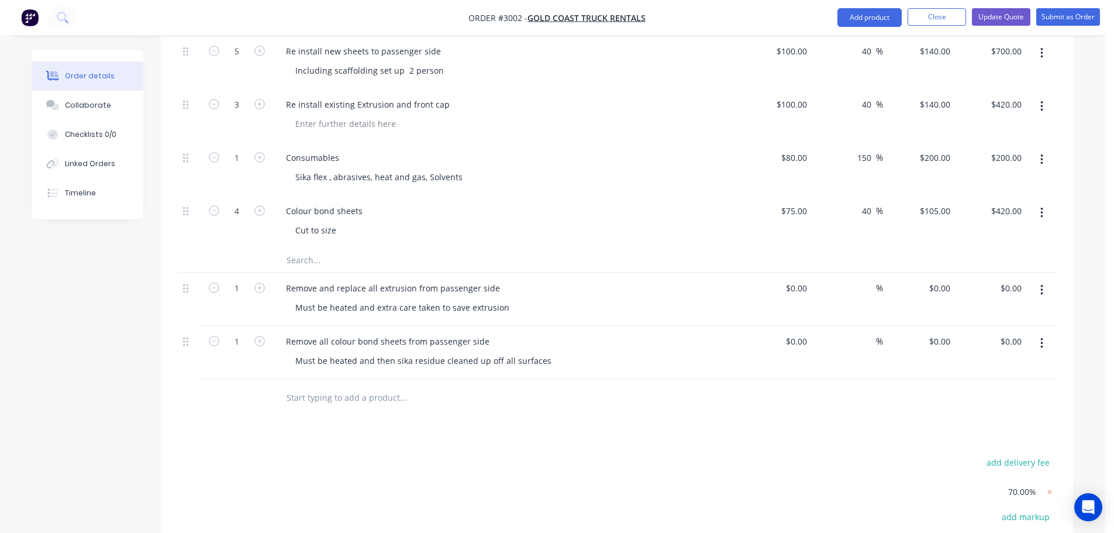
click at [295, 396] on input "text" at bounding box center [403, 397] width 234 height 23
paste input "Re install new sheets to passenger side"
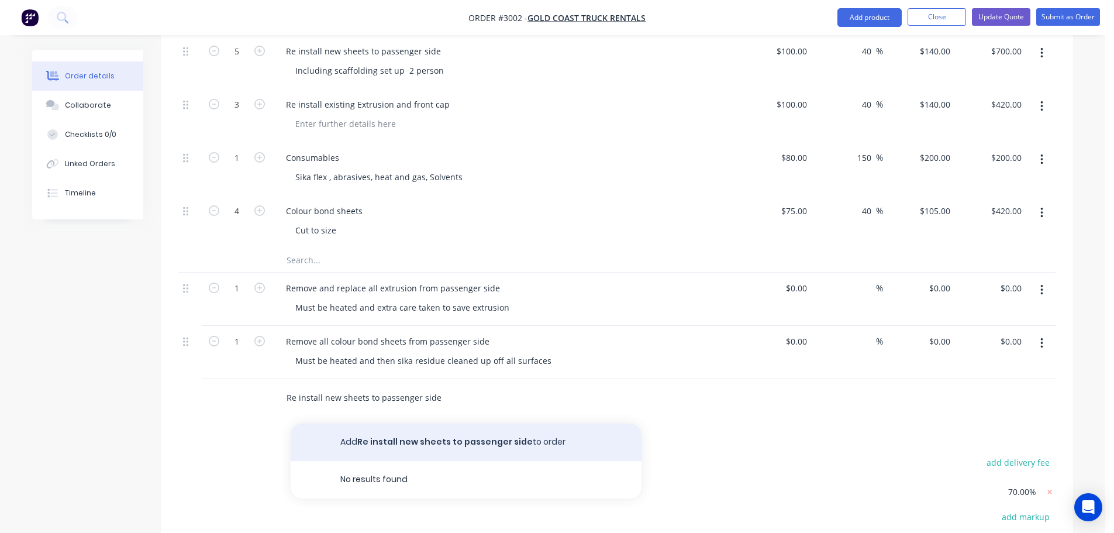
type input "Re install new sheets to passenger side"
click at [435, 441] on button "Add Re install new sheets to passenger side to order" at bounding box center [466, 441] width 351 height 37
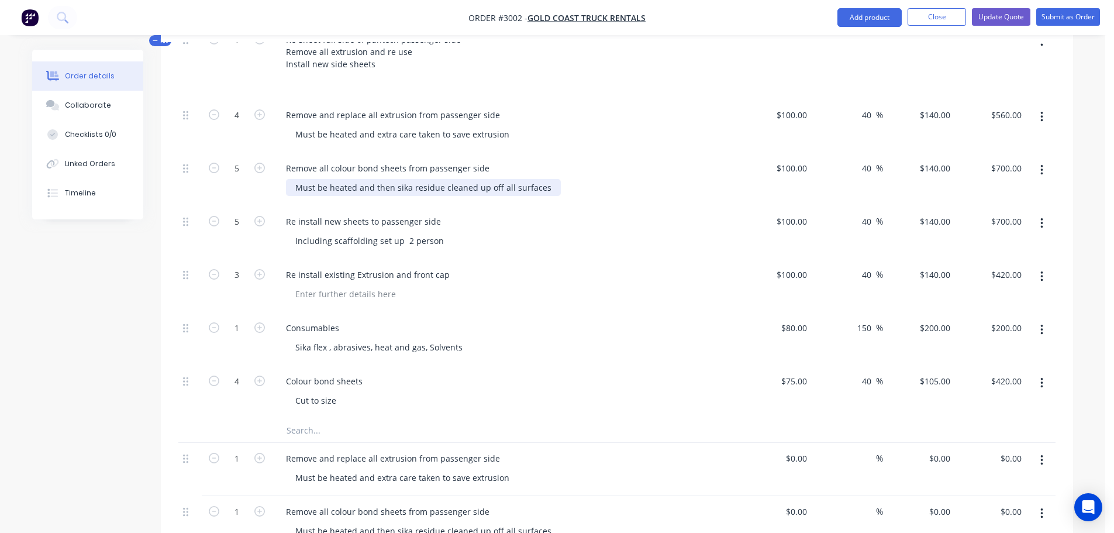
scroll to position [351, 0]
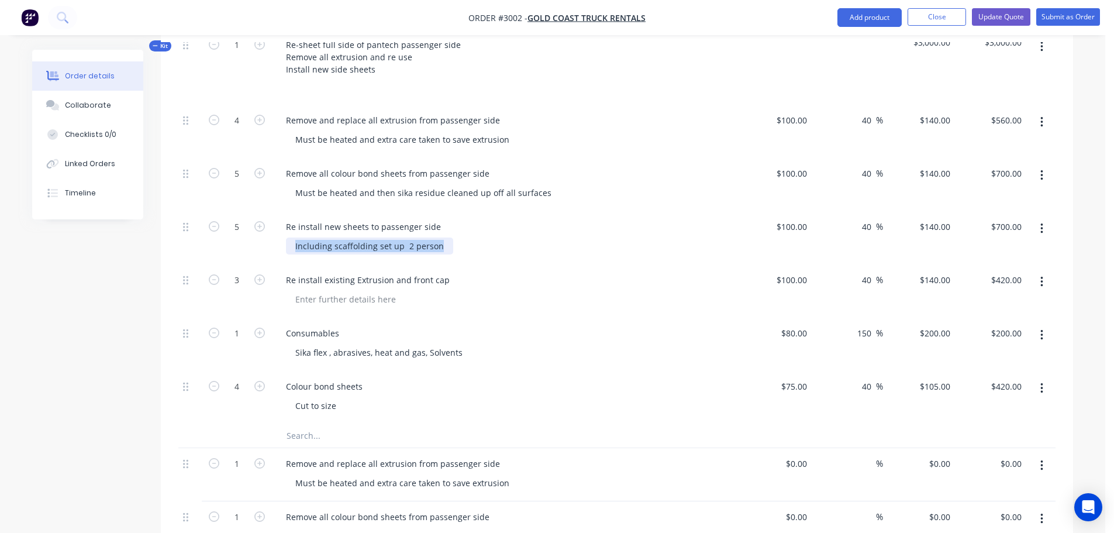
drag, startPoint x: 292, startPoint y: 248, endPoint x: 446, endPoint y: 246, distance: 153.8
click at [446, 246] on div "Including scaffolding set up 2 person" at bounding box center [369, 245] width 167 height 17
copy div "Including scaffolding set up 2 person"
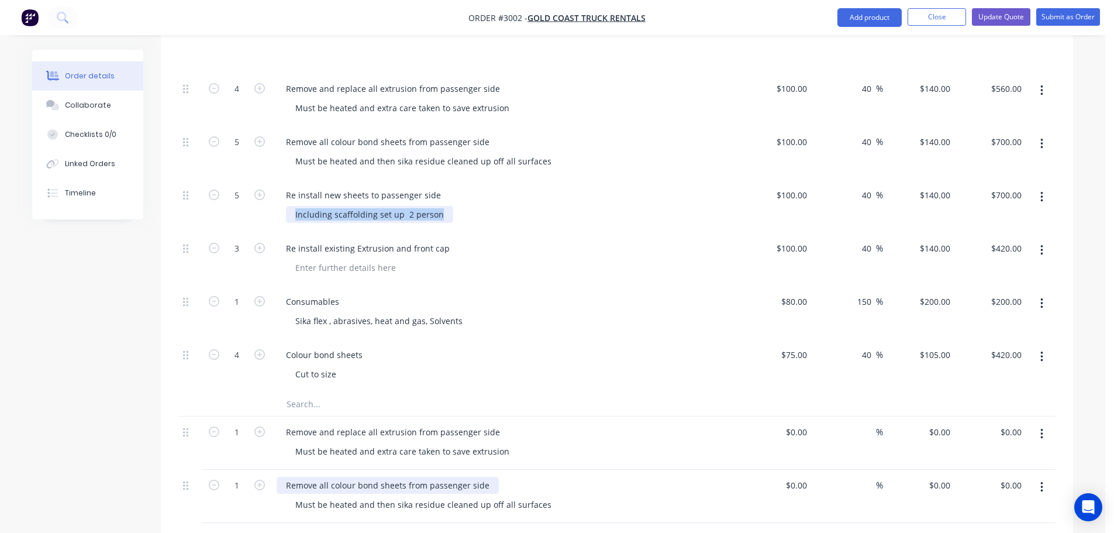
scroll to position [526, 0]
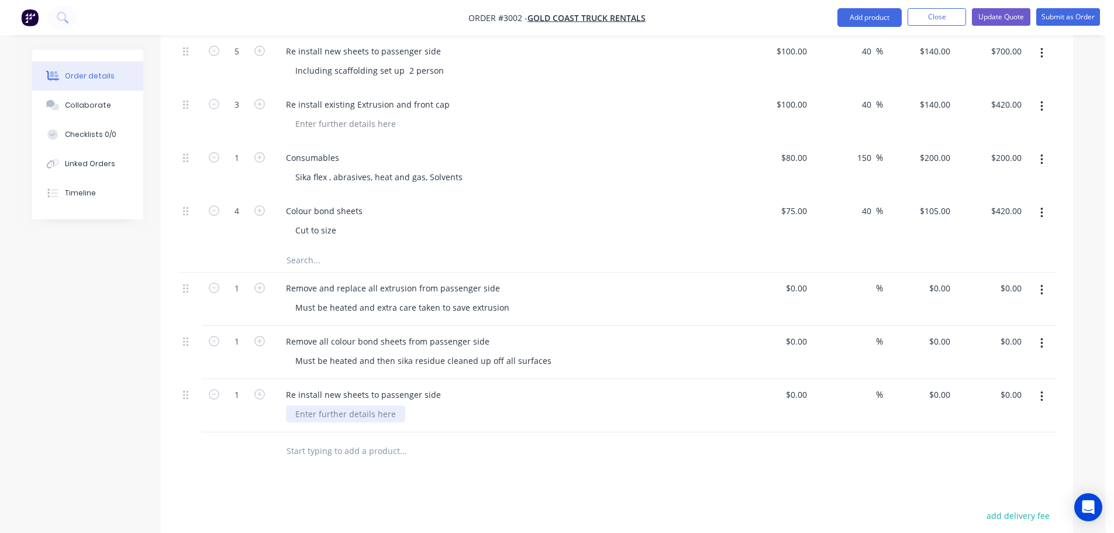
click at [300, 415] on div at bounding box center [345, 413] width 119 height 17
paste div
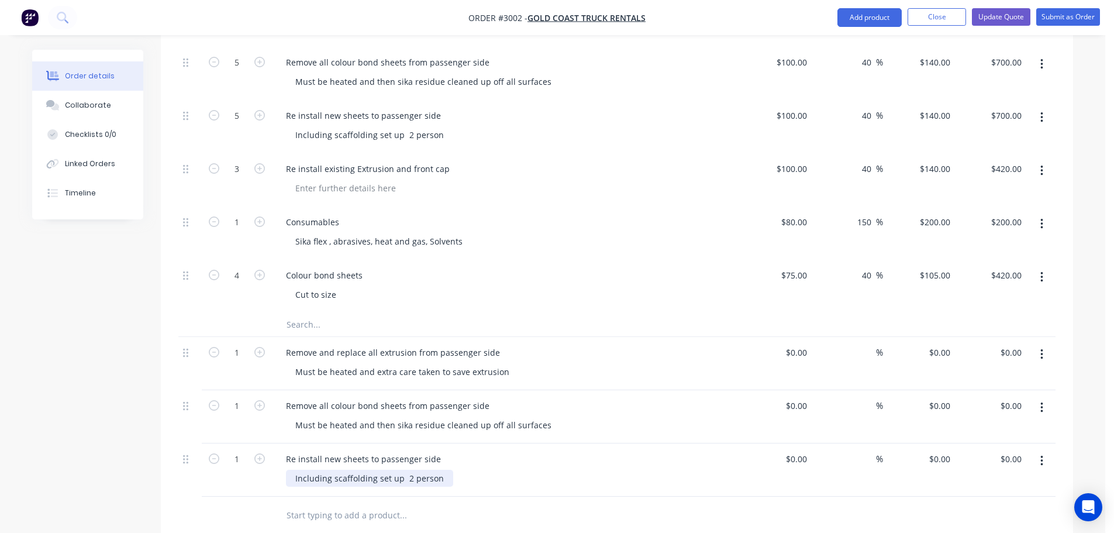
scroll to position [351, 0]
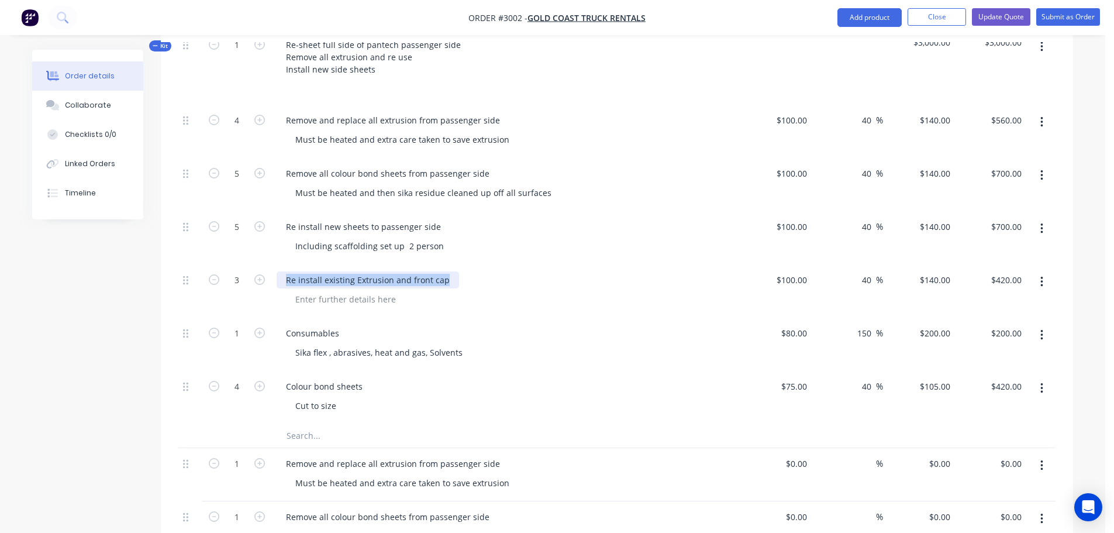
drag, startPoint x: 285, startPoint y: 281, endPoint x: 444, endPoint y: 287, distance: 159.1
click at [444, 287] on div "Re install existing Extrusion and front cap" at bounding box center [368, 279] width 182 height 17
copy div "Re install existing Extrusion and front cap"
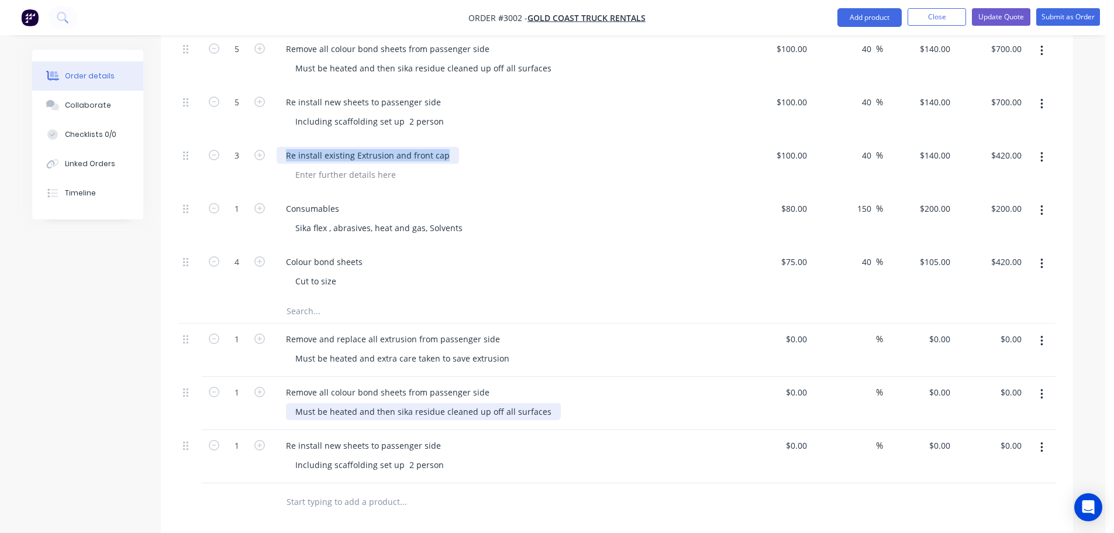
scroll to position [526, 0]
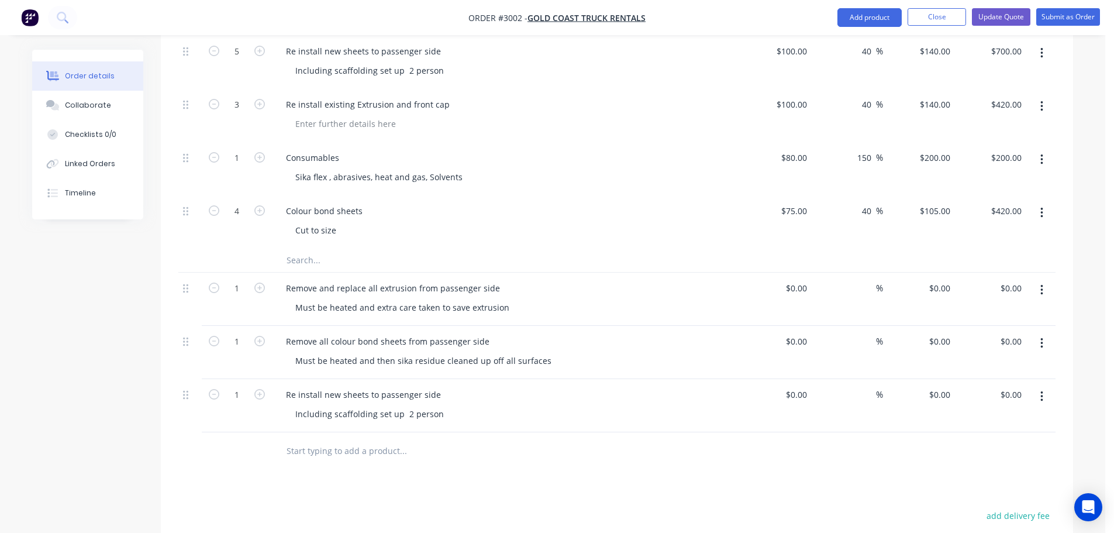
click at [286, 448] on input "text" at bounding box center [403, 450] width 234 height 23
paste input "Re install existing Extrusion and front cap"
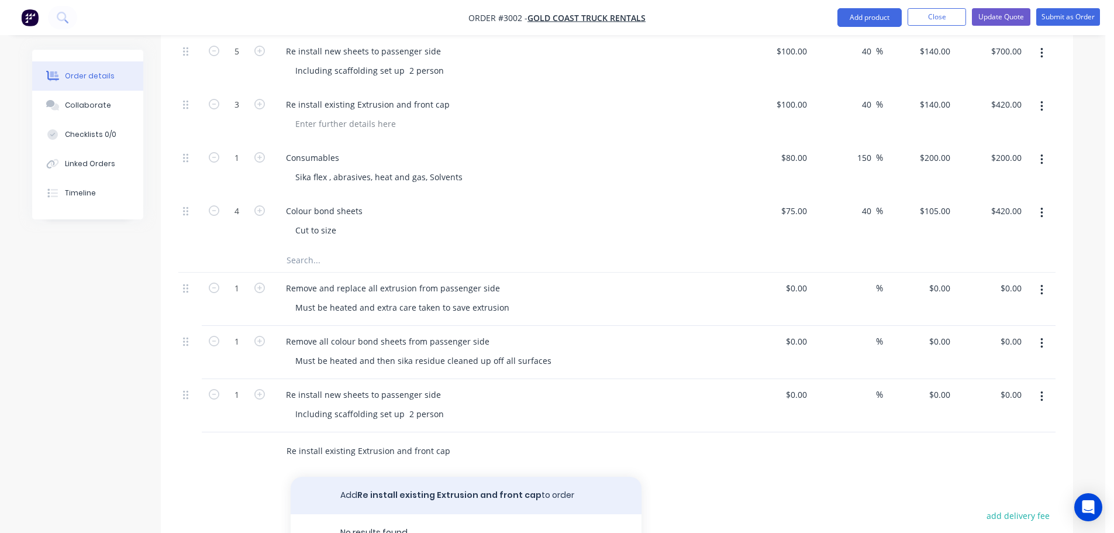
type input "Re install existing Extrusion and front cap"
click at [433, 495] on button "Add Re install existing Extrusion and front cap to order" at bounding box center [466, 495] width 351 height 37
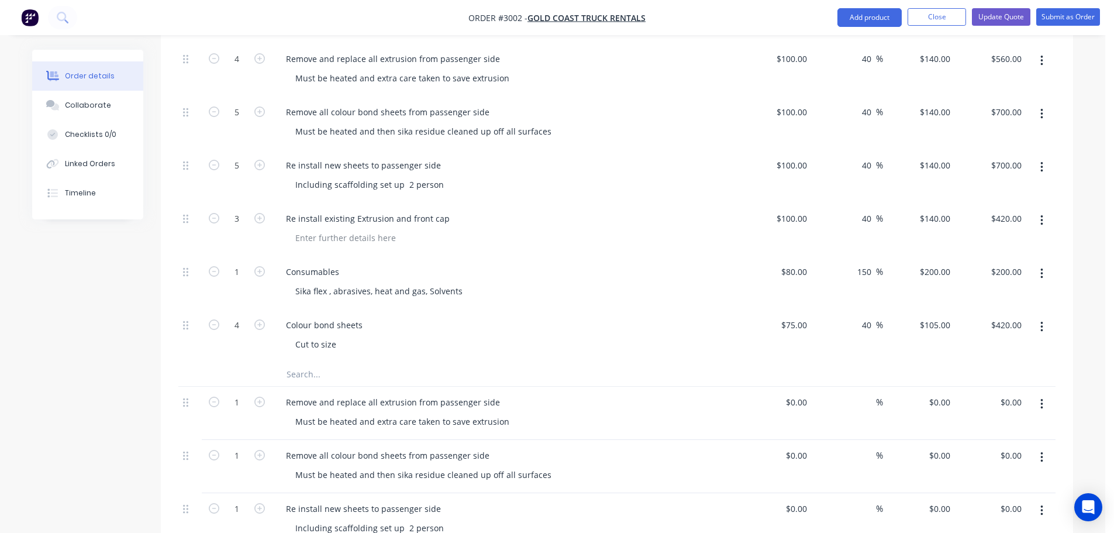
scroll to position [409, 0]
drag, startPoint x: 284, startPoint y: 278, endPoint x: 353, endPoint y: 272, distance: 69.3
click at [353, 272] on div "Consumables" at bounding box center [506, 274] width 458 height 17
copy div "Consumables"
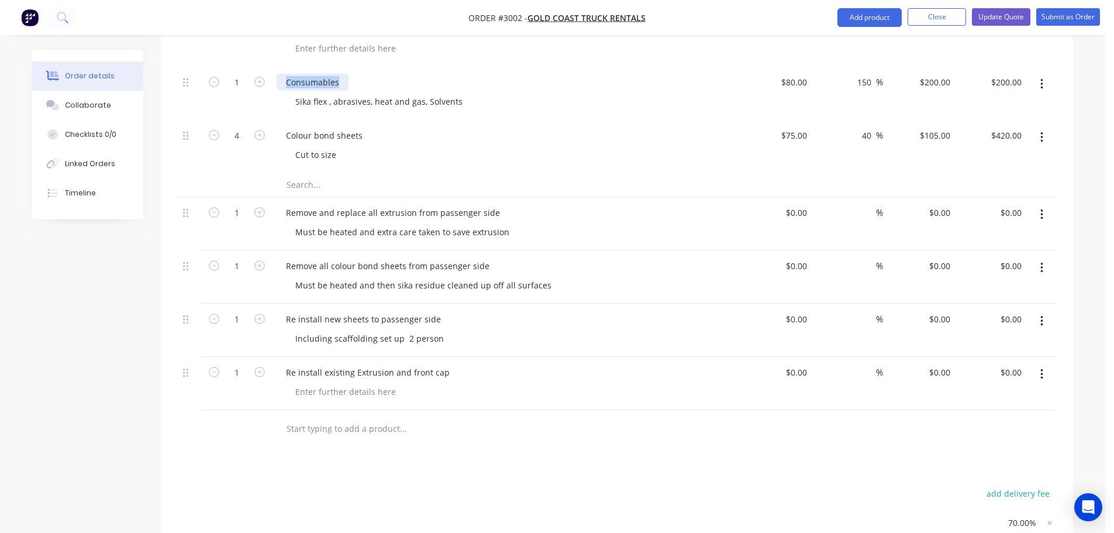
scroll to position [643, 0]
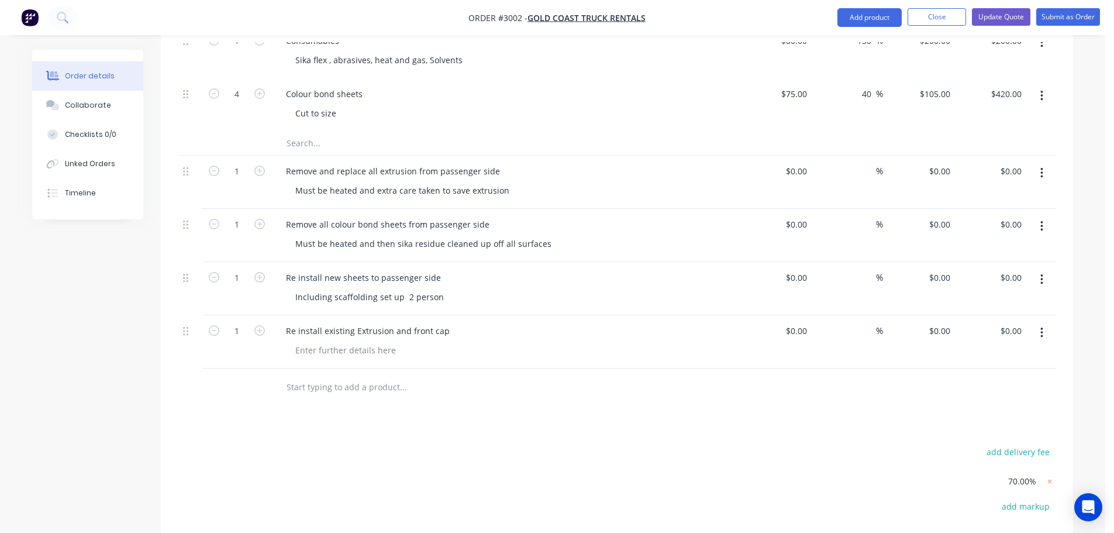
click at [288, 387] on input "text" at bounding box center [403, 386] width 234 height 23
paste input "Consumables"
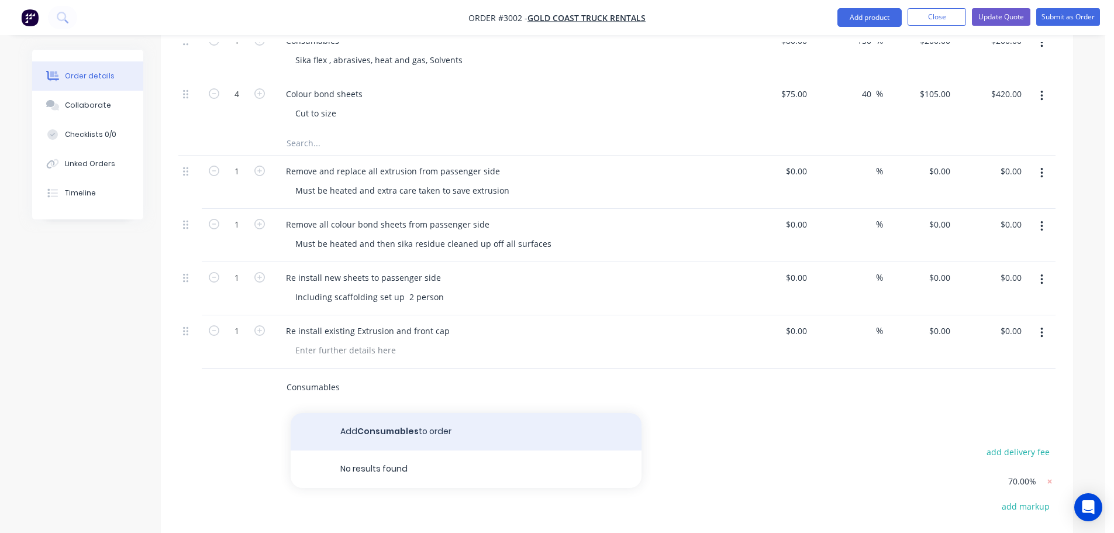
type input "Consumables"
click at [381, 427] on button "Add Consumables to order" at bounding box center [466, 431] width 351 height 37
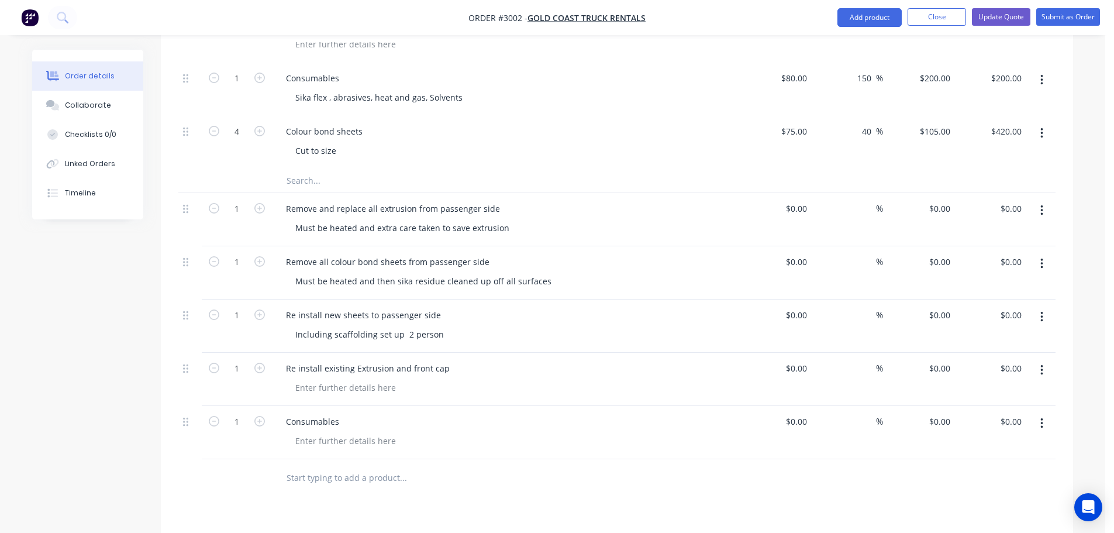
scroll to position [585, 0]
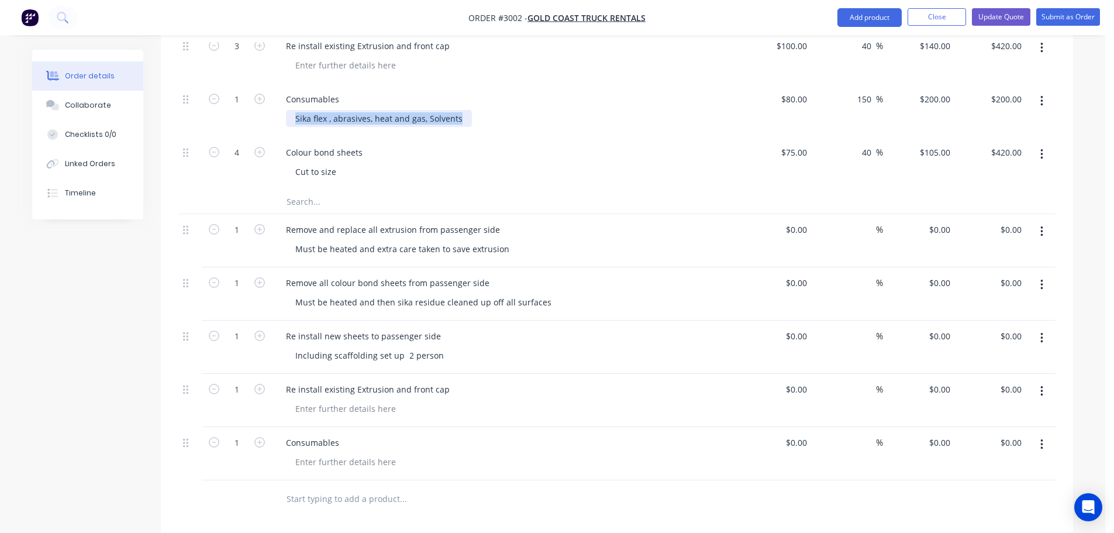
drag, startPoint x: 295, startPoint y: 118, endPoint x: 461, endPoint y: 125, distance: 166.2
click at [462, 125] on div "Sika flex , abrasives, heat and gas, Solvents" at bounding box center [379, 118] width 186 height 17
copy div "Sika flex , abrasives, heat and gas, Solvents"
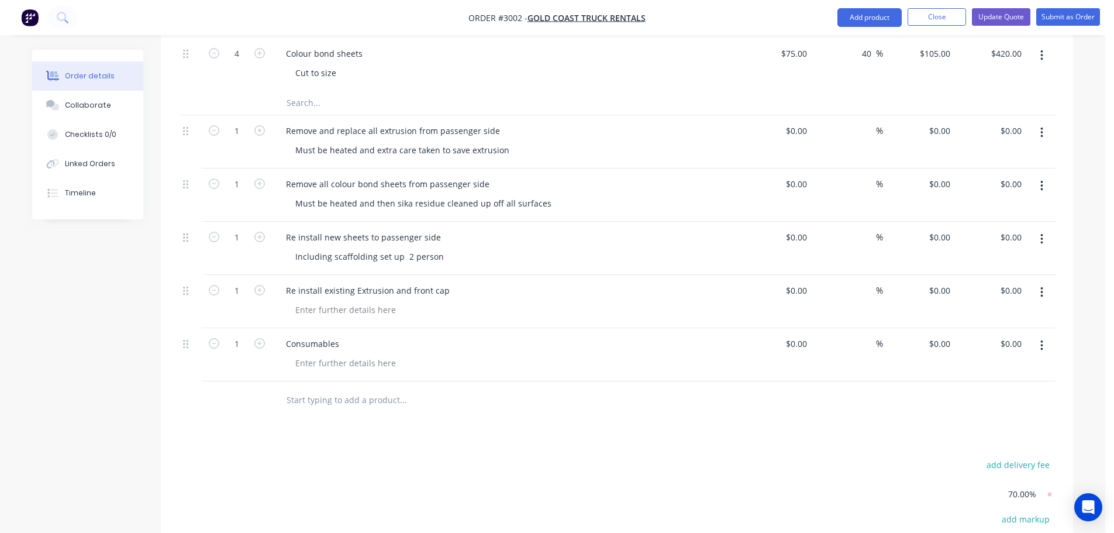
scroll to position [760, 0]
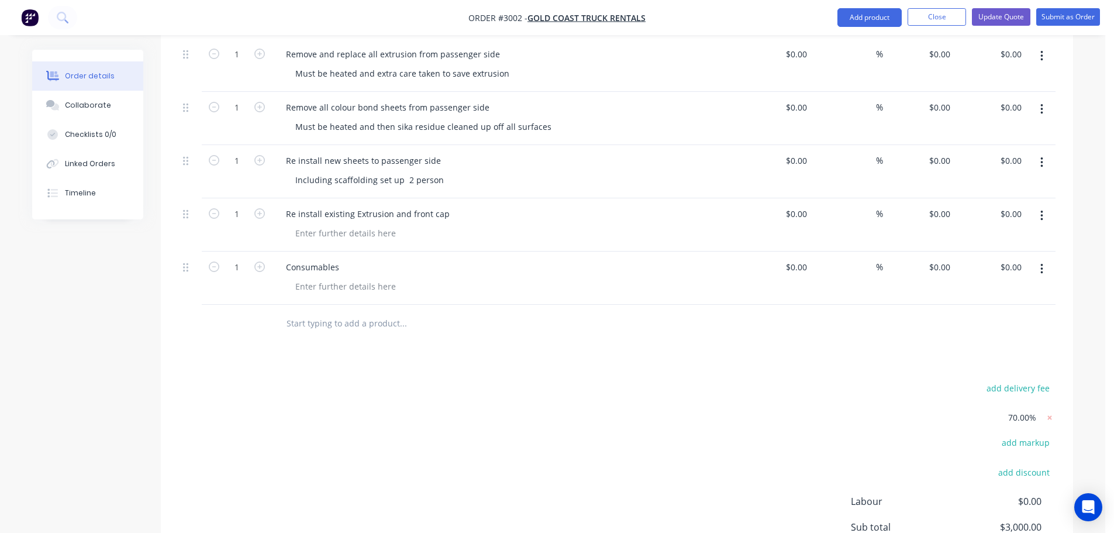
click at [287, 323] on input "text" at bounding box center [403, 323] width 234 height 23
paste input "Sika flex , abrasives, heat and gas, Solvents"
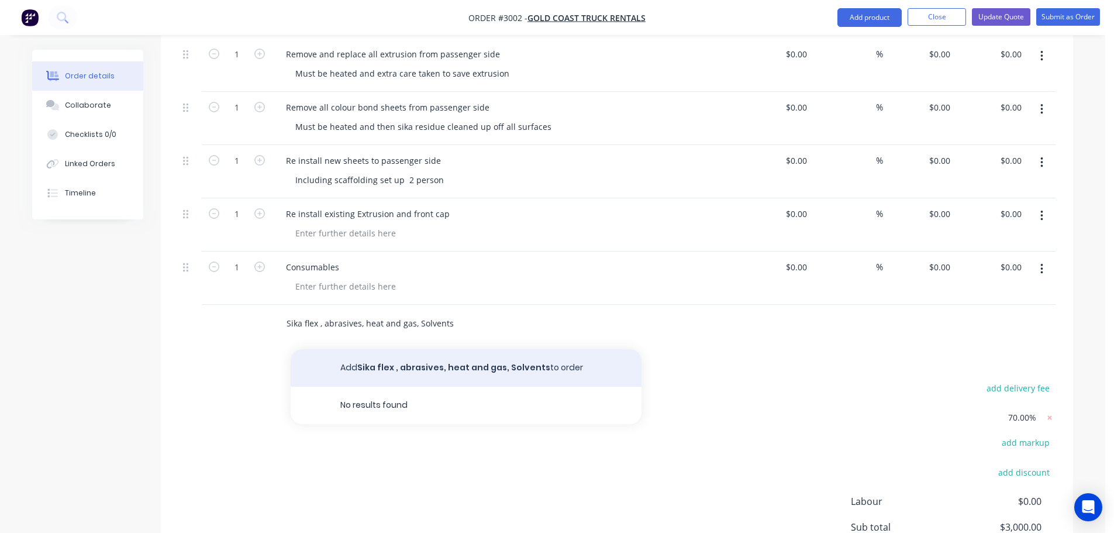
type input "Sika flex , abrasives, heat and gas, Solvents"
click at [419, 370] on button "Add Sika flex , abrasives, heat and gas, Solvents to order" at bounding box center [466, 367] width 351 height 37
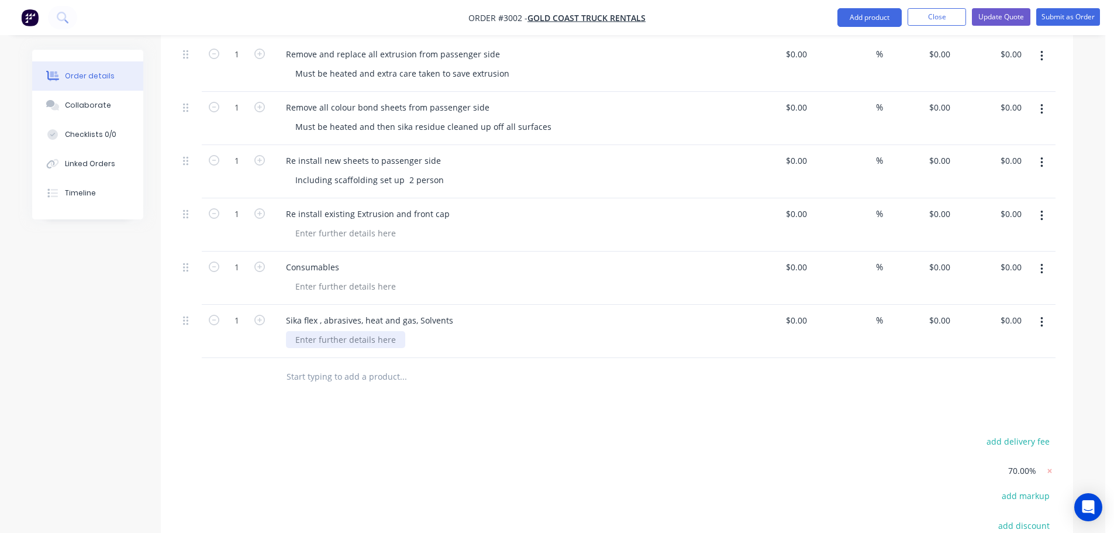
click at [299, 339] on div at bounding box center [345, 339] width 119 height 17
click at [313, 340] on div "Plus Rivets" at bounding box center [316, 339] width 61 height 17
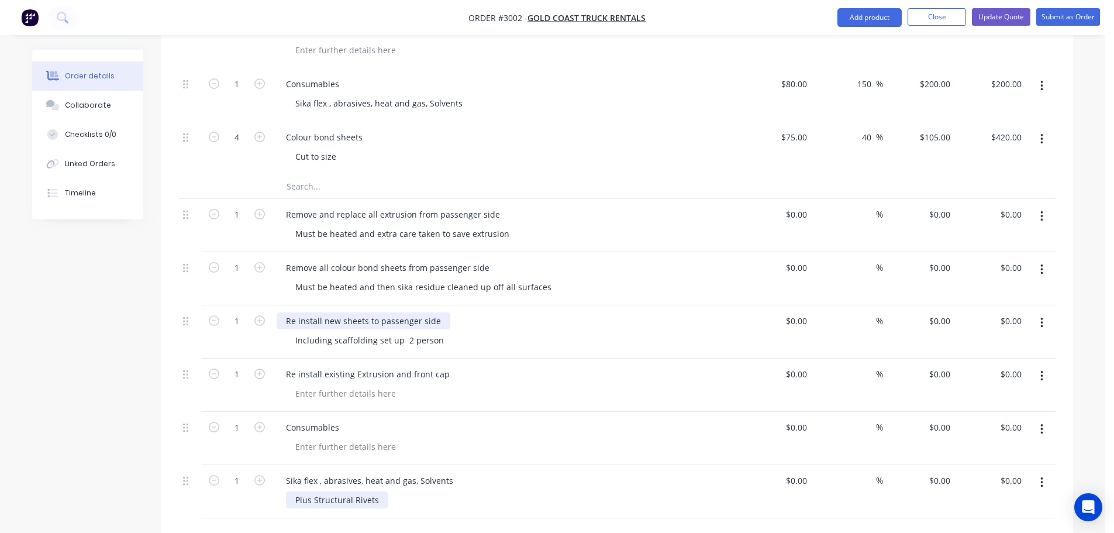
scroll to position [585, 0]
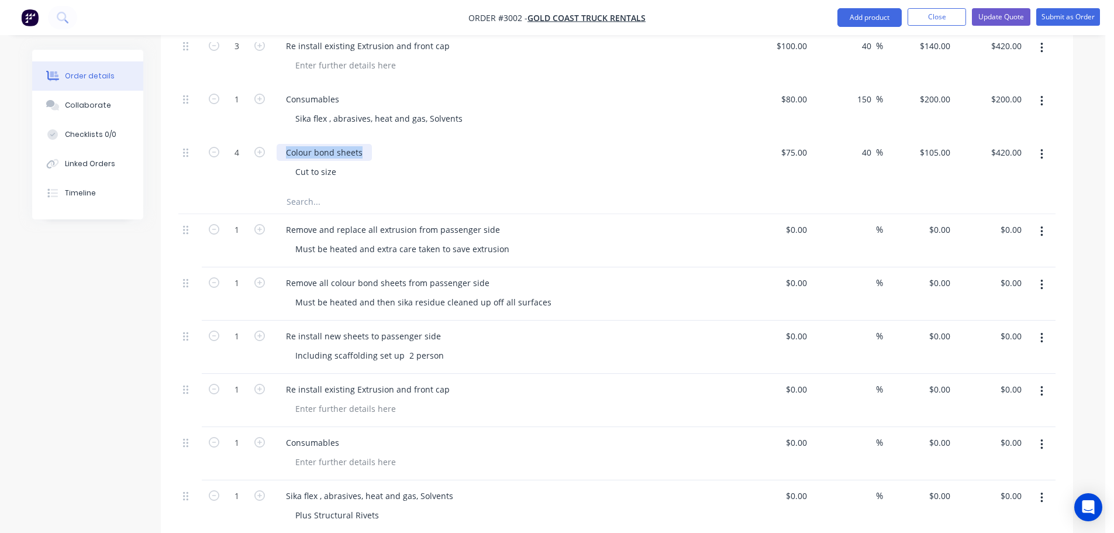
drag, startPoint x: 285, startPoint y: 152, endPoint x: 365, endPoint y: 158, distance: 80.3
click at [365, 158] on div "Colour bond sheets" at bounding box center [324, 152] width 95 height 17
copy div "Colour bond sheets"
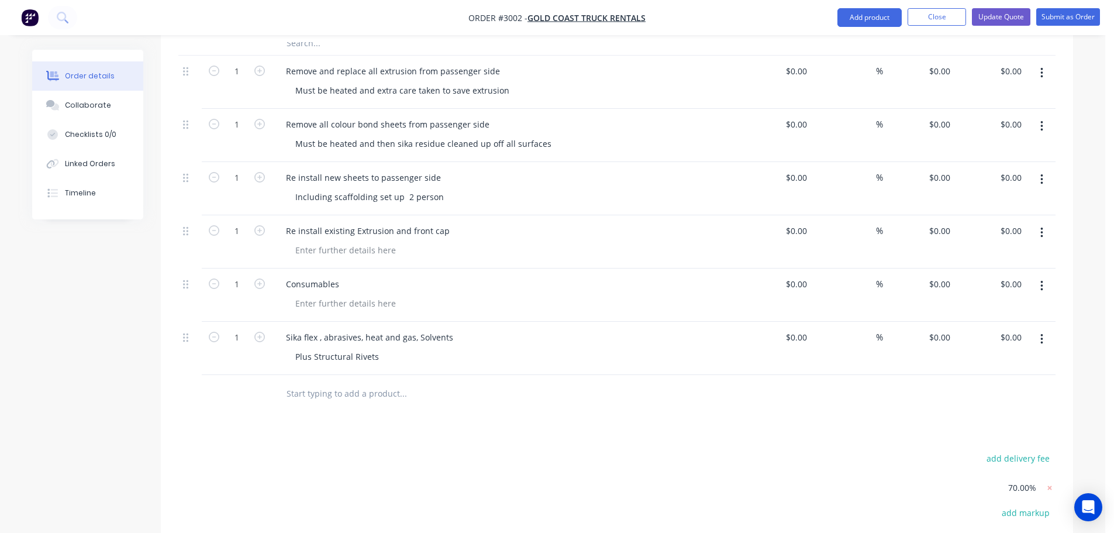
scroll to position [760, 0]
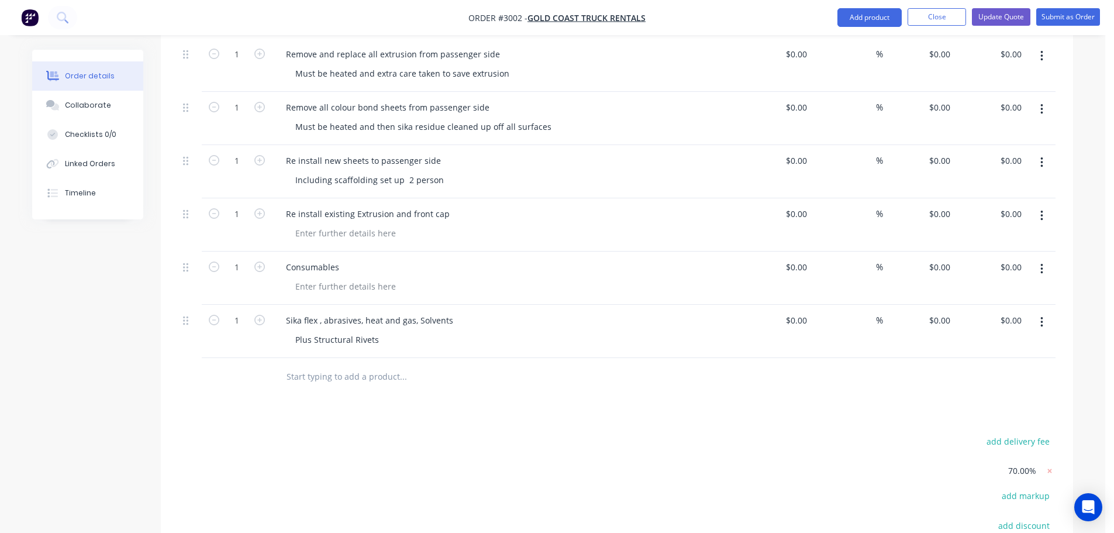
click at [305, 380] on input "text" at bounding box center [403, 376] width 234 height 23
paste input "Colour bond sheets"
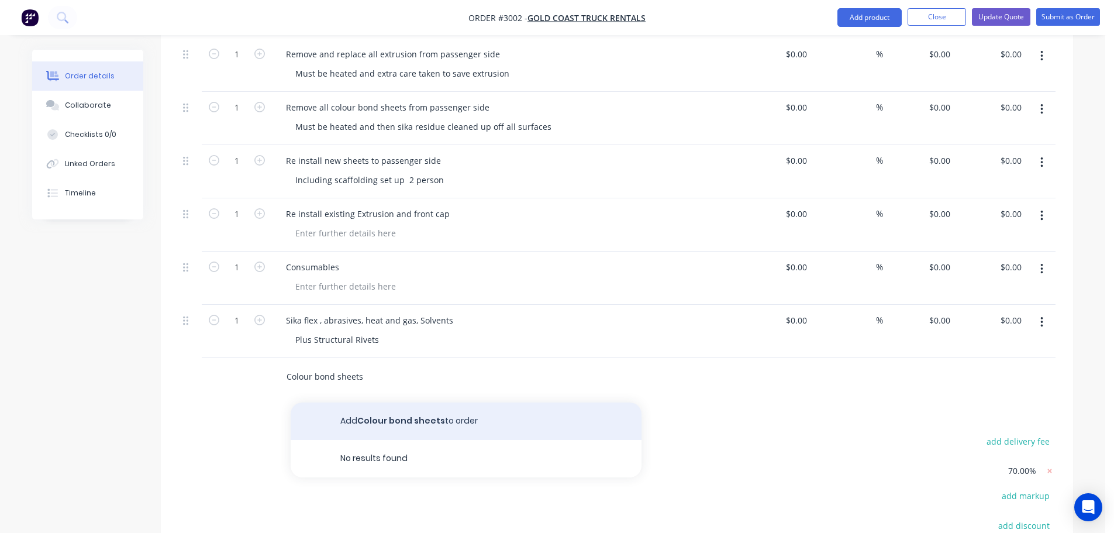
type input "Colour bond sheets"
click at [391, 417] on button "Add Colour bond sheets to order" at bounding box center [466, 420] width 351 height 37
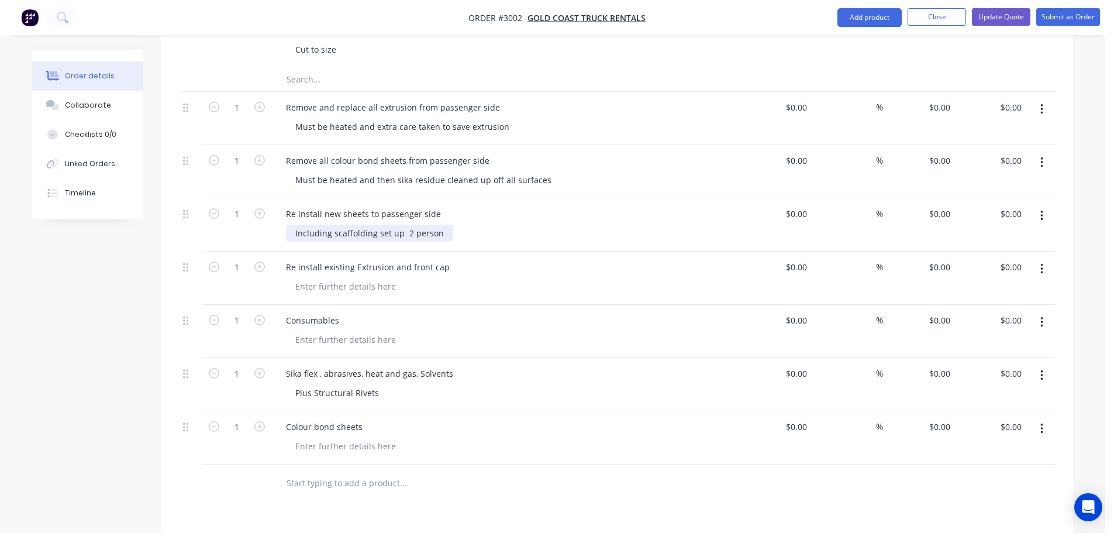
scroll to position [643, 0]
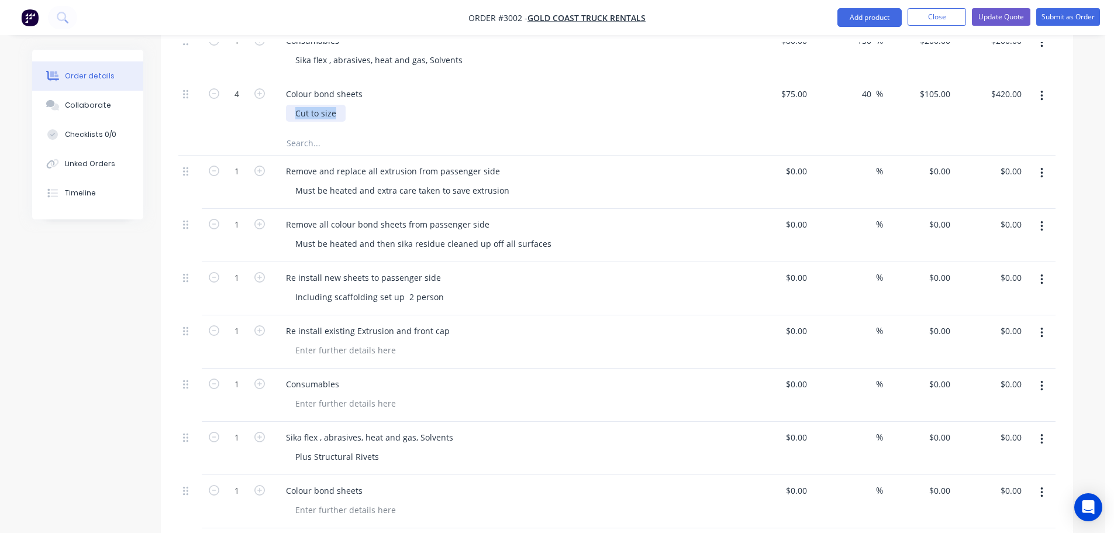
drag, startPoint x: 295, startPoint y: 113, endPoint x: 341, endPoint y: 113, distance: 46.2
click at [341, 113] on div "Cut to size" at bounding box center [316, 113] width 60 height 17
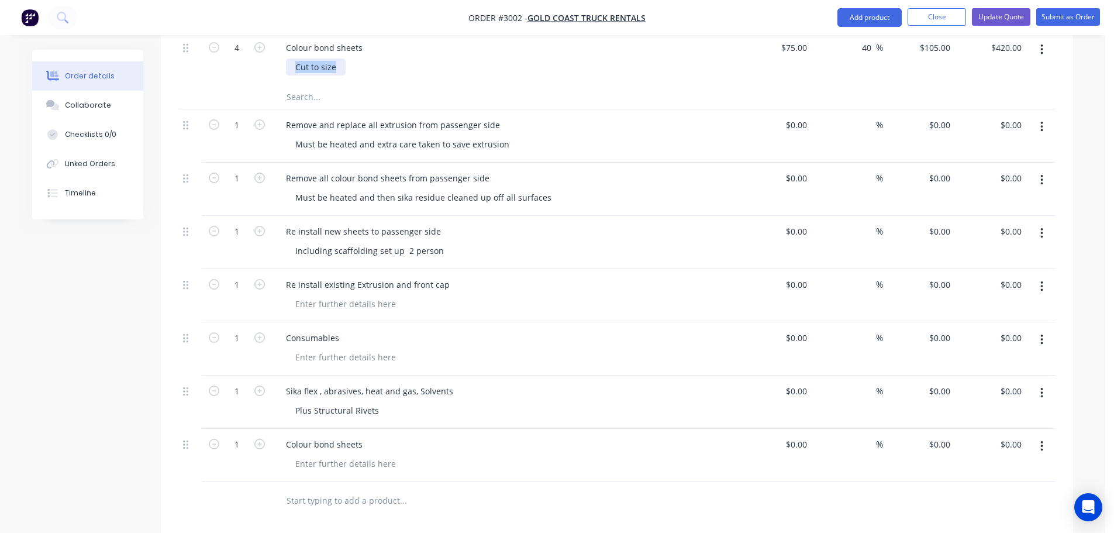
scroll to position [760, 0]
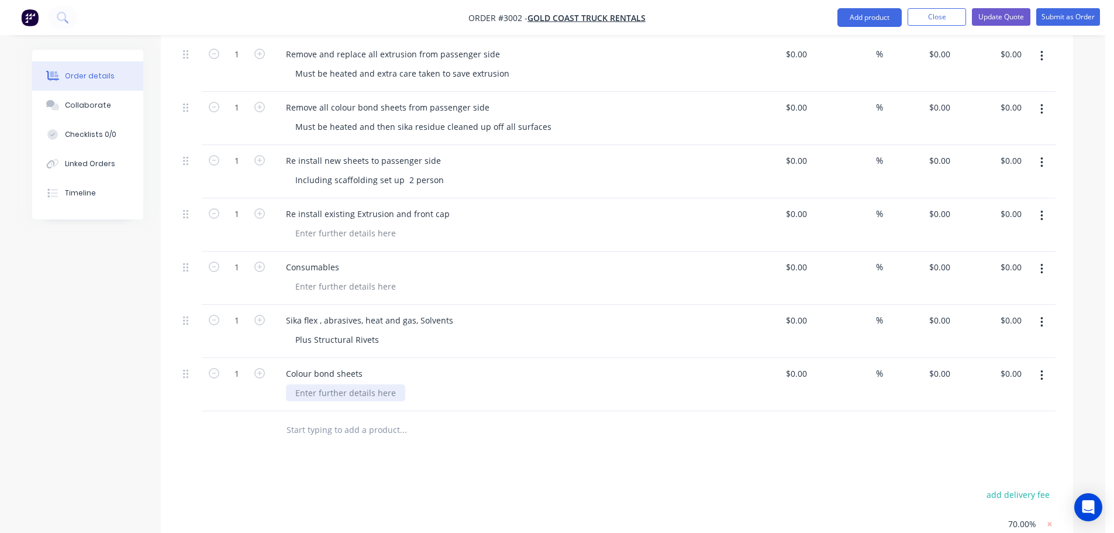
click at [296, 395] on div at bounding box center [345, 392] width 119 height 17
paste div
click at [349, 468] on div "Products Show / Hide columns Add product Qty Cost Markup Price Total Kit 1 Re-s…" at bounding box center [617, 154] width 912 height 1200
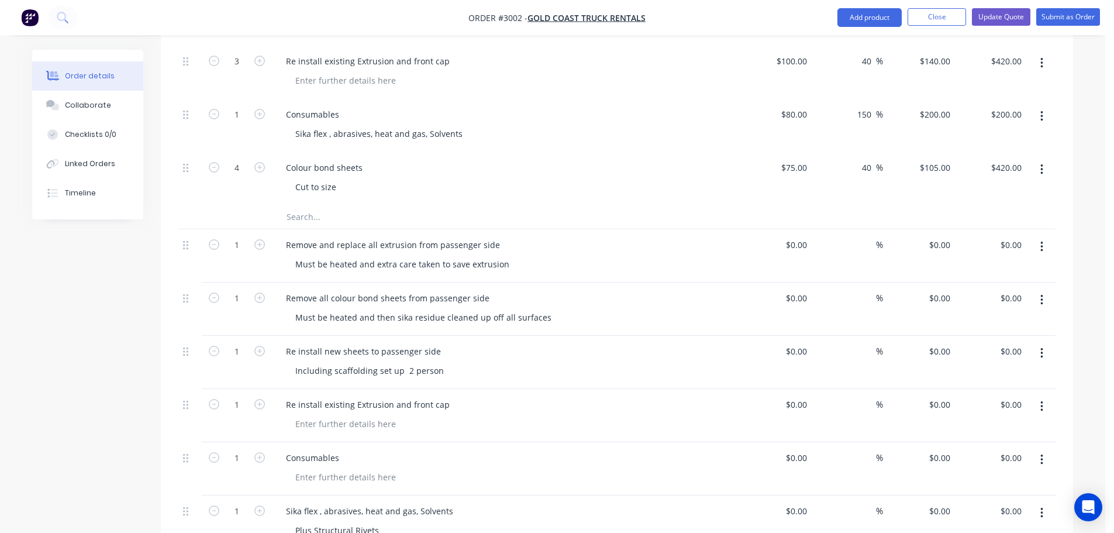
scroll to position [526, 0]
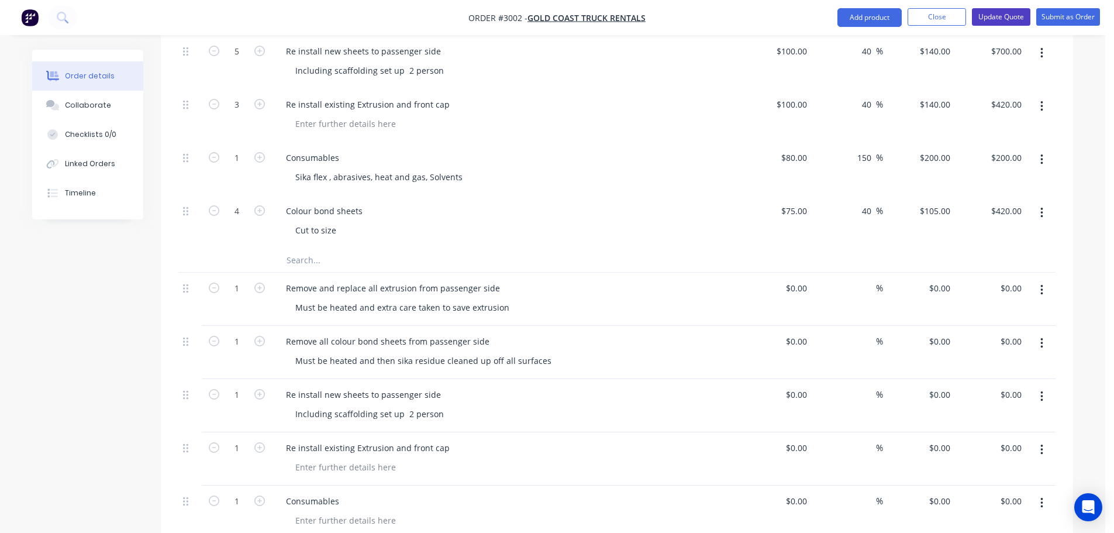
click at [993, 15] on button "Update Quote" at bounding box center [1001, 17] width 58 height 18
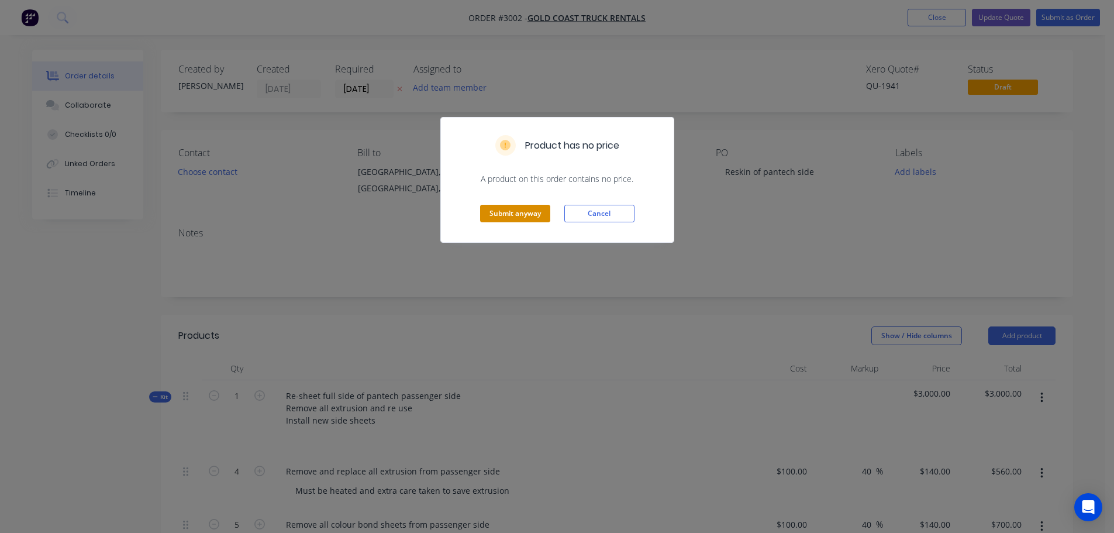
click at [495, 211] on button "Submit anyway" at bounding box center [515, 214] width 70 height 18
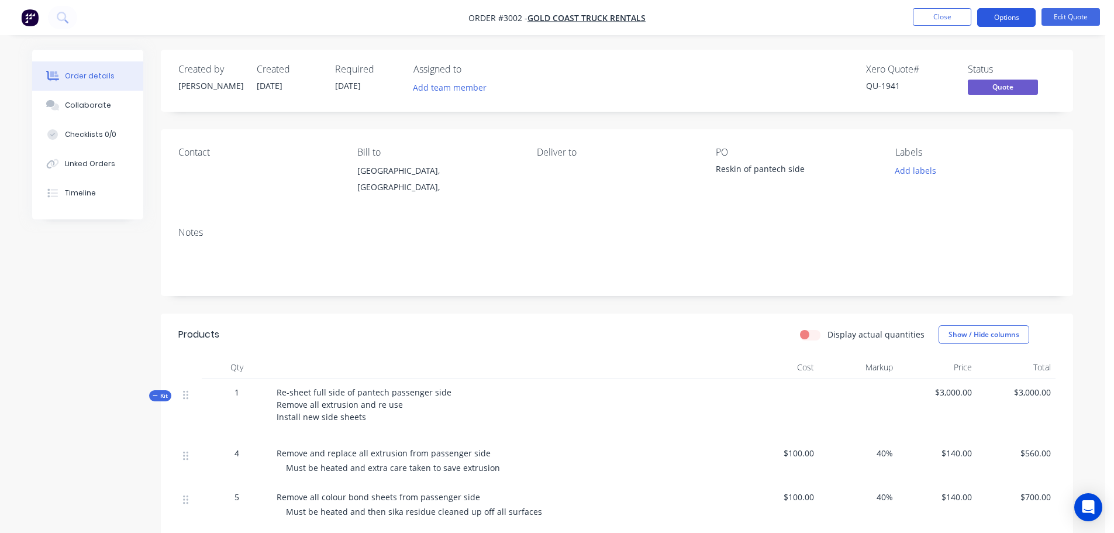
click at [1003, 15] on button "Options" at bounding box center [1006, 17] width 58 height 19
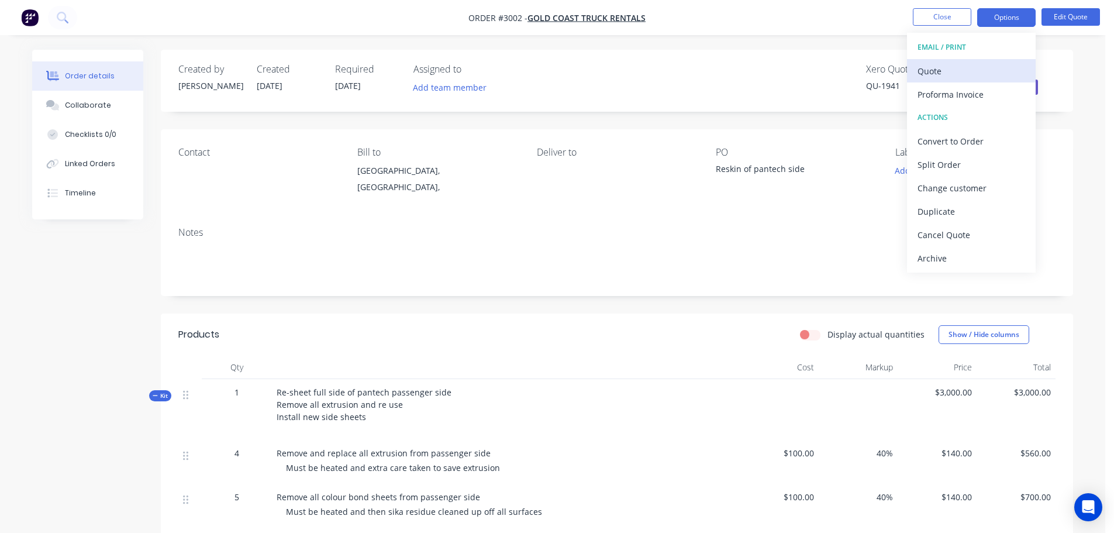
click at [931, 67] on div "Quote" at bounding box center [971, 71] width 108 height 17
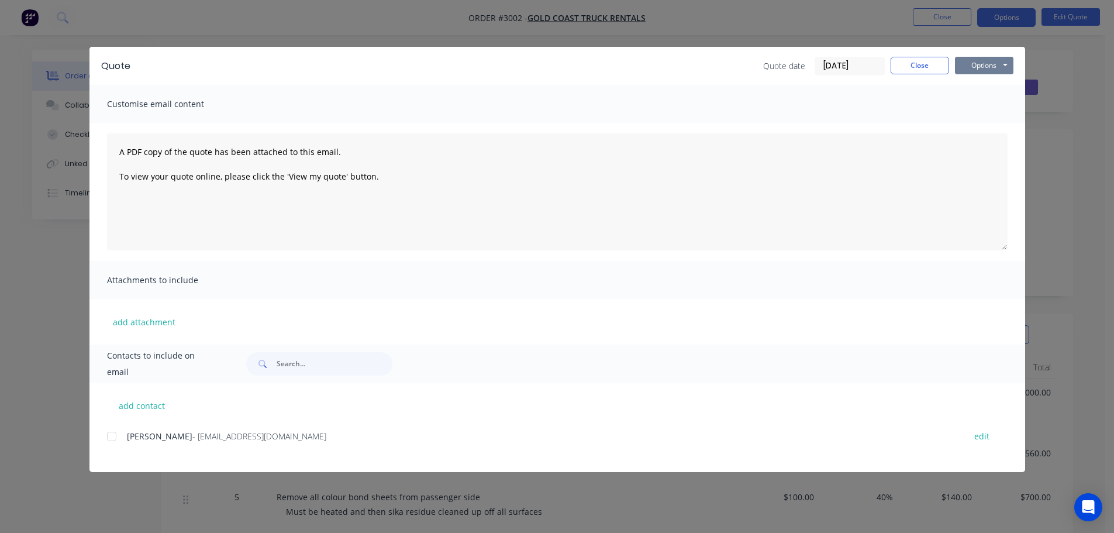
click at [975, 64] on button "Options" at bounding box center [984, 66] width 58 height 18
click at [979, 84] on button "Preview" at bounding box center [992, 86] width 75 height 19
click at [111, 435] on div at bounding box center [111, 435] width 23 height 23
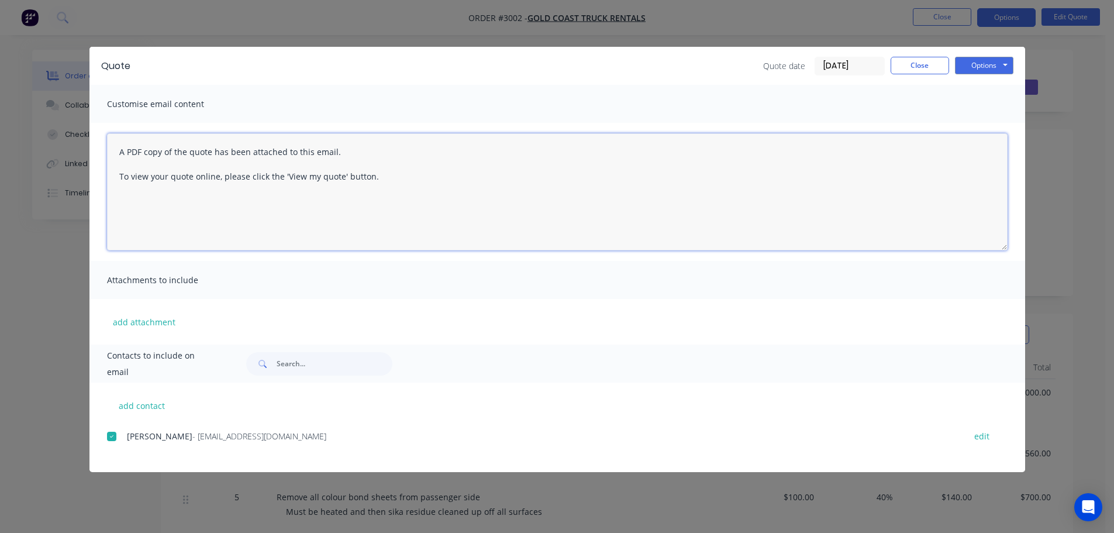
click at [117, 151] on textarea "A PDF copy of the quote has been attached to this email. To view your quote onl…" at bounding box center [557, 191] width 900 height 117
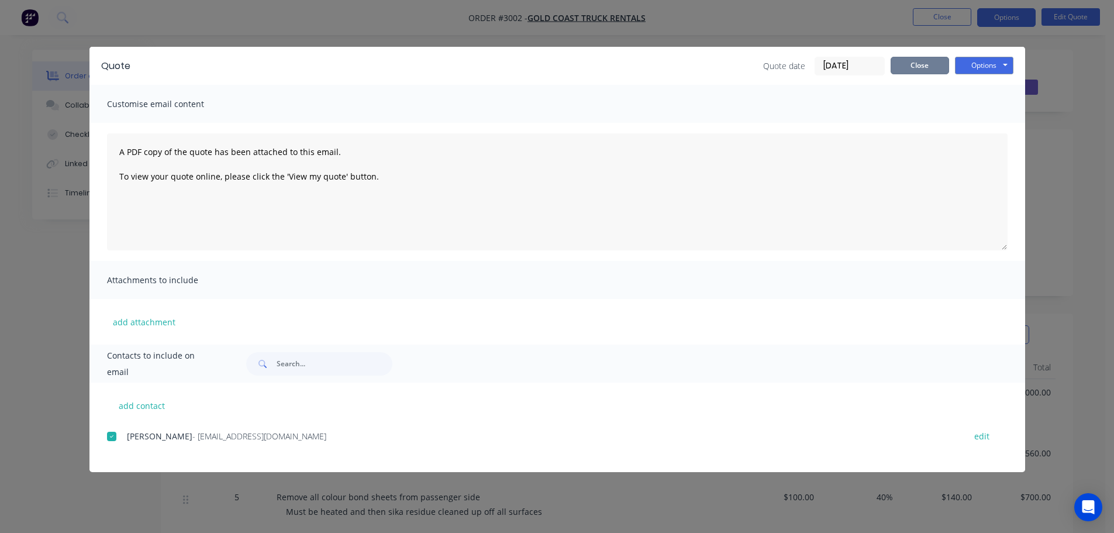
click at [932, 66] on button "Close" at bounding box center [919, 66] width 58 height 18
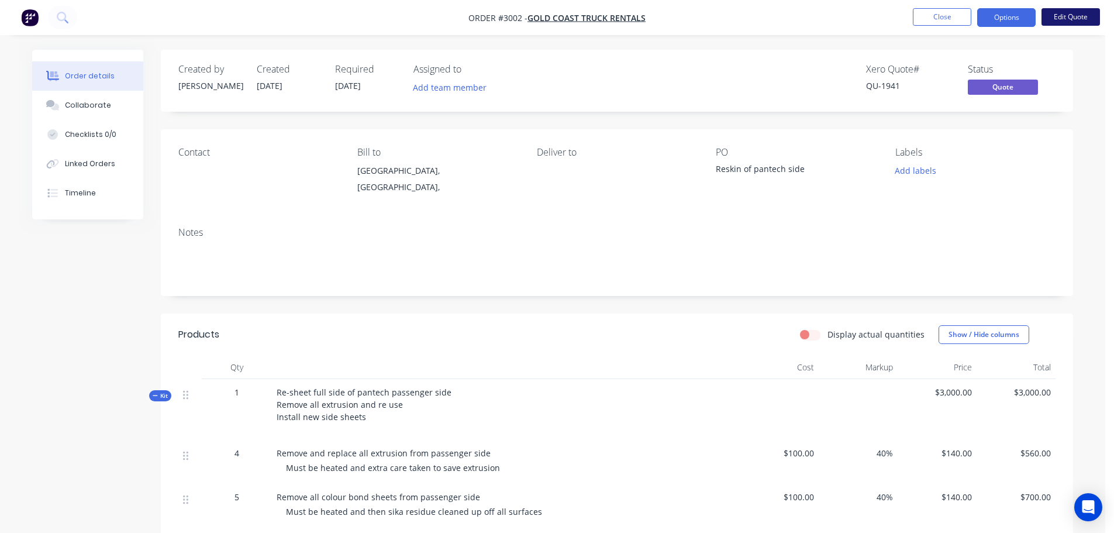
click at [1073, 11] on button "Edit Quote" at bounding box center [1070, 17] width 58 height 18
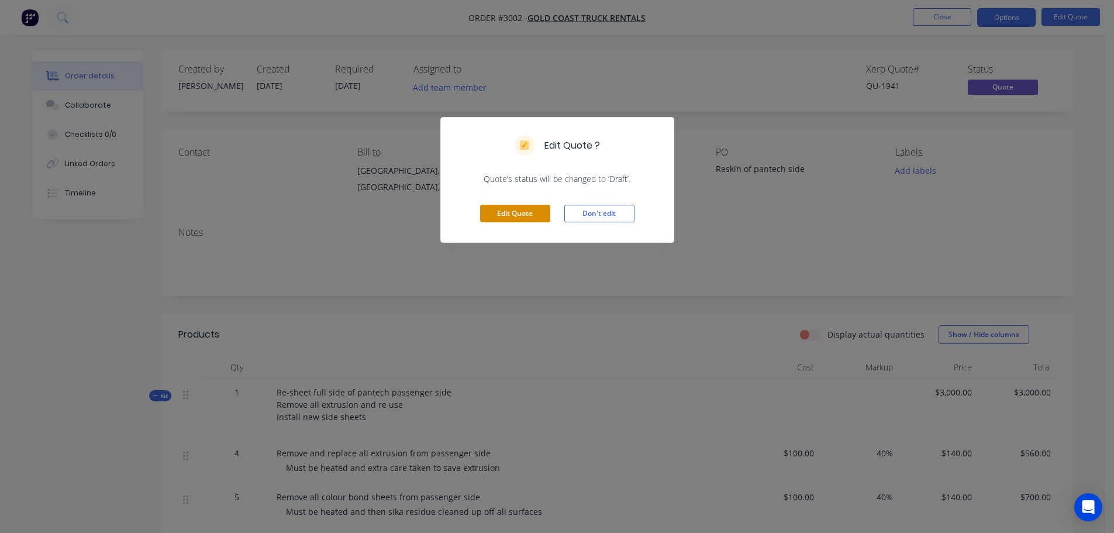
click at [512, 212] on button "Edit Quote" at bounding box center [515, 214] width 70 height 18
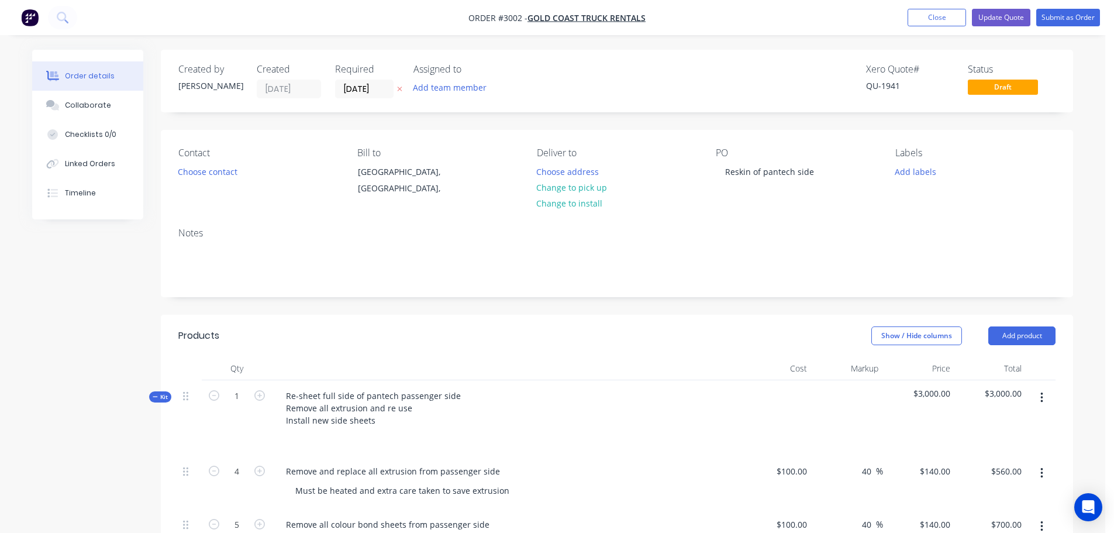
click at [385, 103] on div "Created by [PERSON_NAME] Created [DATE] Required [DATE] Assigned to Add team me…" at bounding box center [617, 81] width 912 height 63
click at [367, 85] on input "[DATE]" at bounding box center [364, 89] width 57 height 18
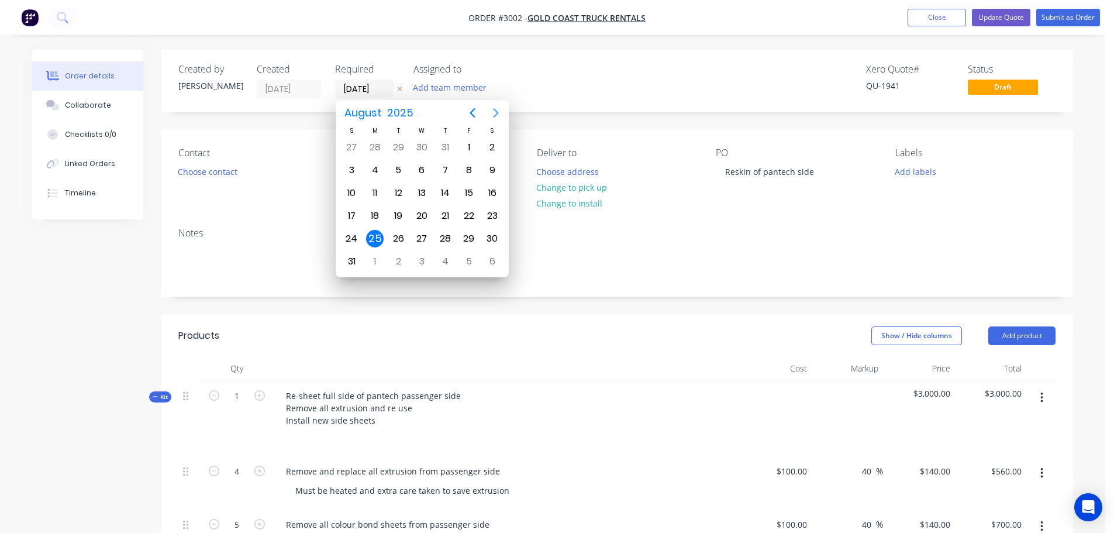
click at [496, 108] on icon "Next page" at bounding box center [496, 113] width 14 height 14
click at [370, 194] on div "15" at bounding box center [375, 193] width 18 height 18
type input "[DATE]"
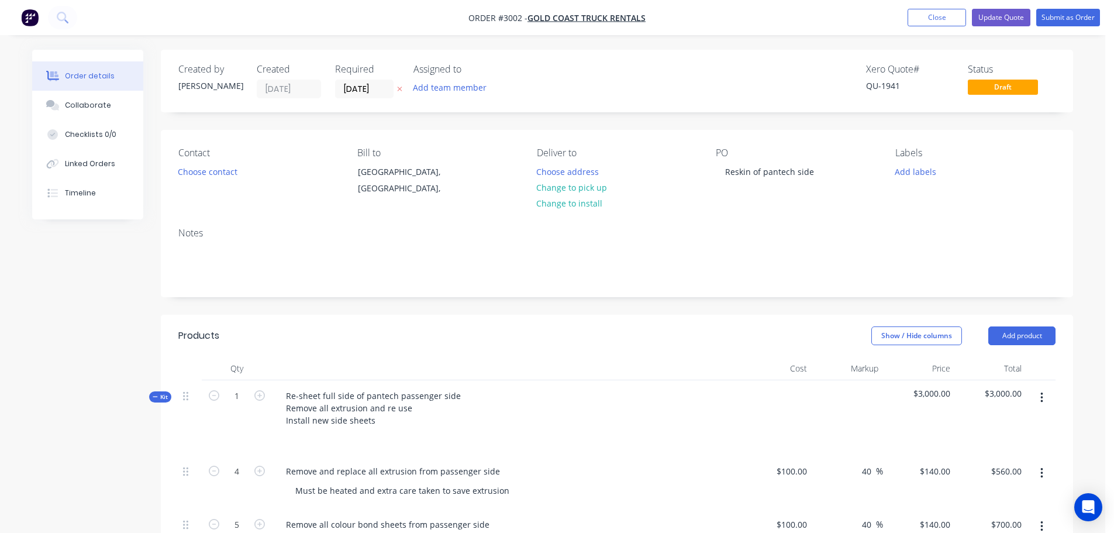
click at [322, 170] on div "Contact Choose contact" at bounding box center [258, 173] width 160 height 53
click at [990, 18] on button "Update Quote" at bounding box center [1001, 18] width 58 height 18
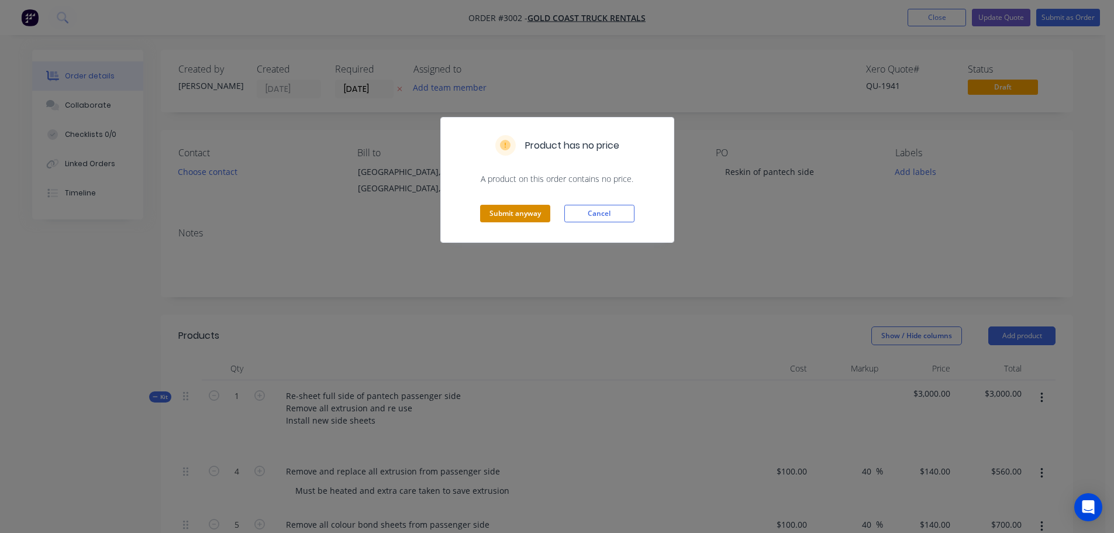
click at [515, 211] on button "Submit anyway" at bounding box center [515, 214] width 70 height 18
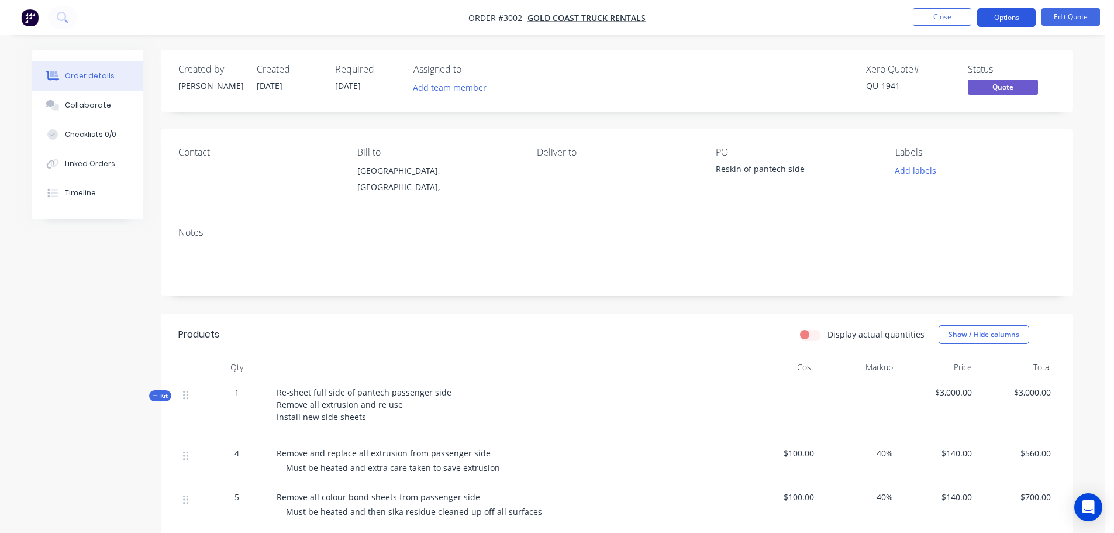
click at [1007, 12] on button "Options" at bounding box center [1006, 17] width 58 height 19
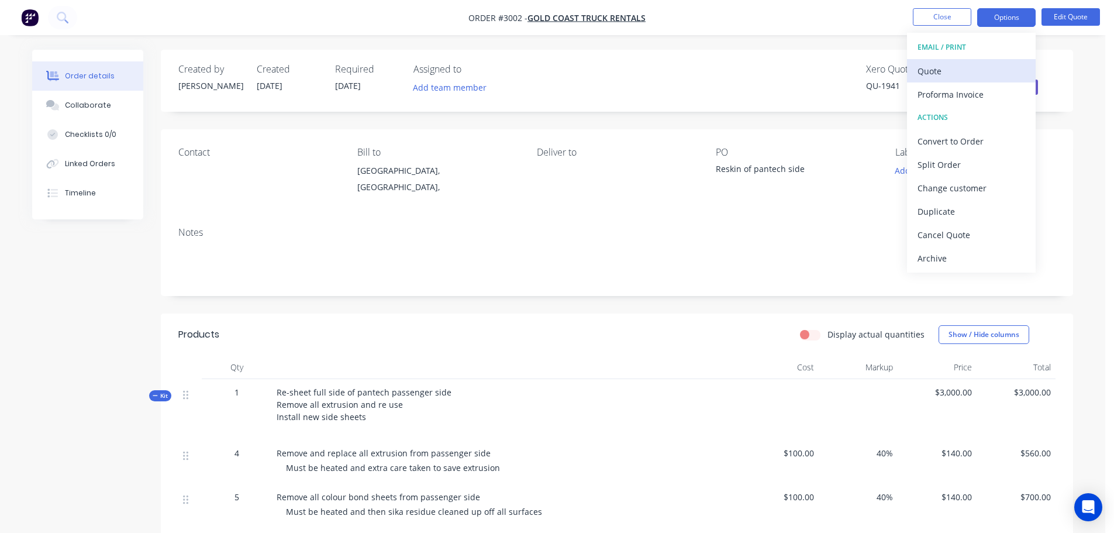
click at [921, 72] on div "Quote" at bounding box center [971, 71] width 108 height 17
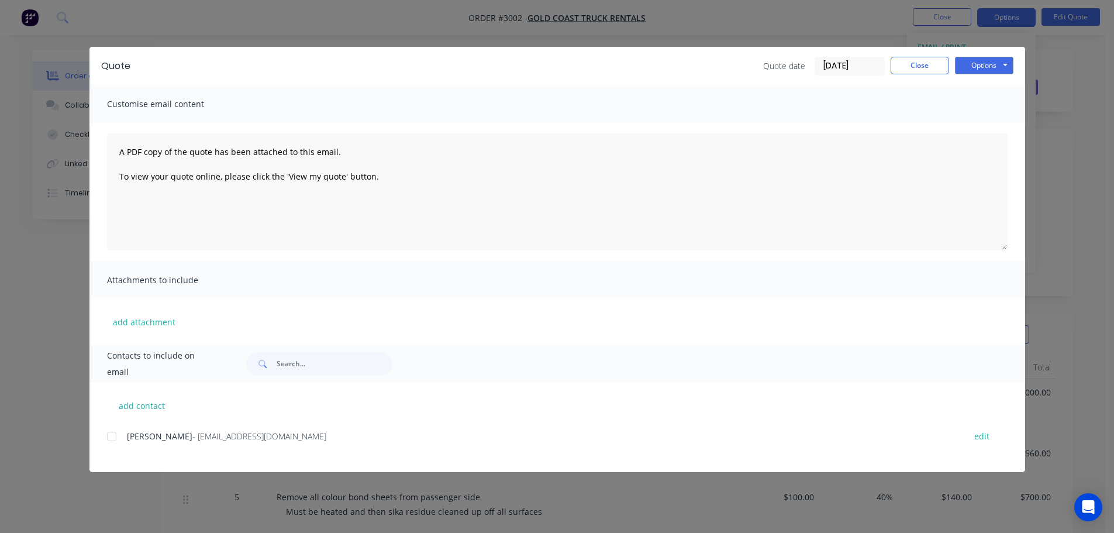
click at [109, 436] on div at bounding box center [111, 435] width 23 height 23
click at [134, 405] on button "add contact" at bounding box center [142, 405] width 70 height 18
select select "AU"
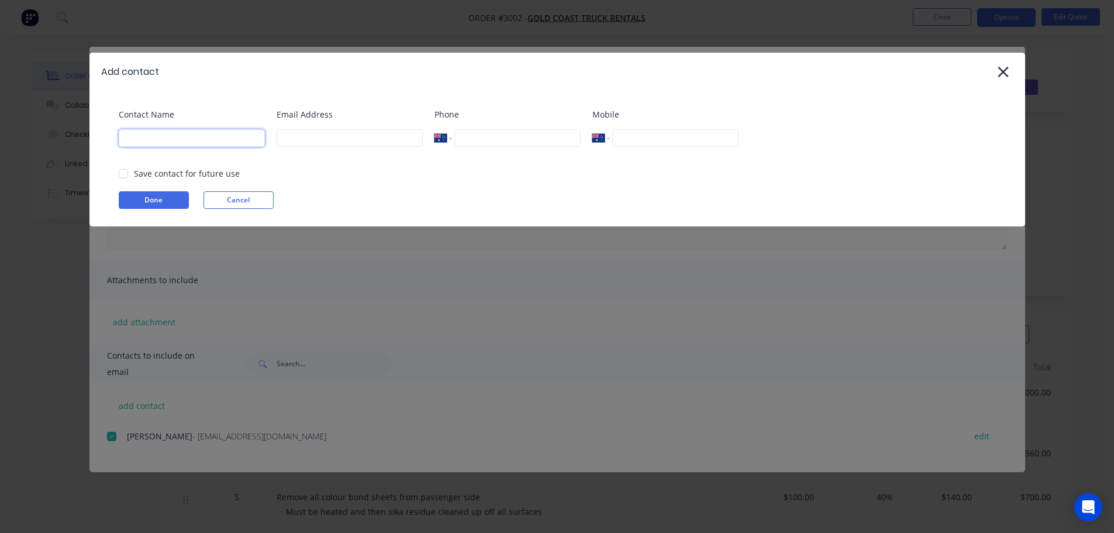
click at [180, 142] on input at bounding box center [192, 138] width 146 height 18
type input "[PERSON_NAME]"
type input "[EMAIL_ADDRESS][DOMAIN_NAME]"
type input "0432 545 330"
click at [163, 196] on button "Done" at bounding box center [154, 200] width 70 height 18
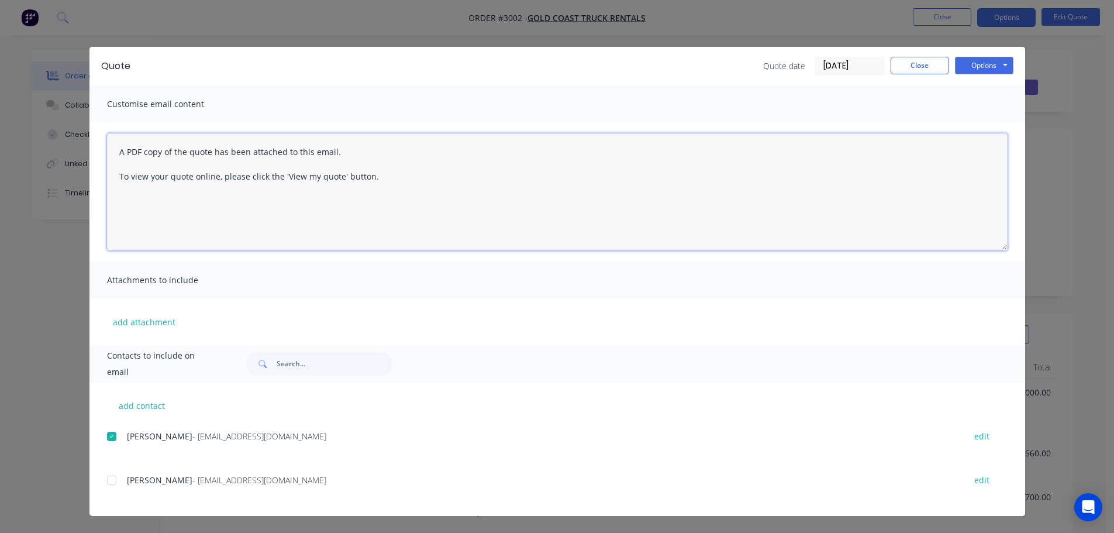
click at [119, 151] on textarea "A PDF copy of the quote has been attached to this email. To view your quote onl…" at bounding box center [557, 191] width 900 height 117
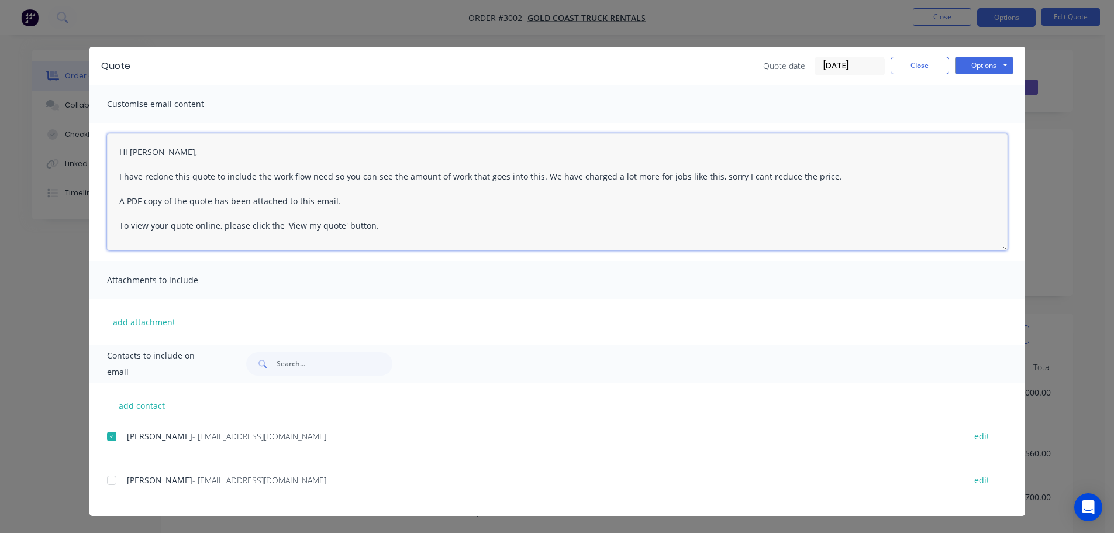
click at [707, 177] on textarea "Hi [PERSON_NAME], I have redone this quote to include the work flow need so you…" at bounding box center [557, 191] width 900 height 117
click at [927, 179] on textarea "Hi [PERSON_NAME], I have redone this quote to include the work flow need so you…" at bounding box center [557, 191] width 900 height 117
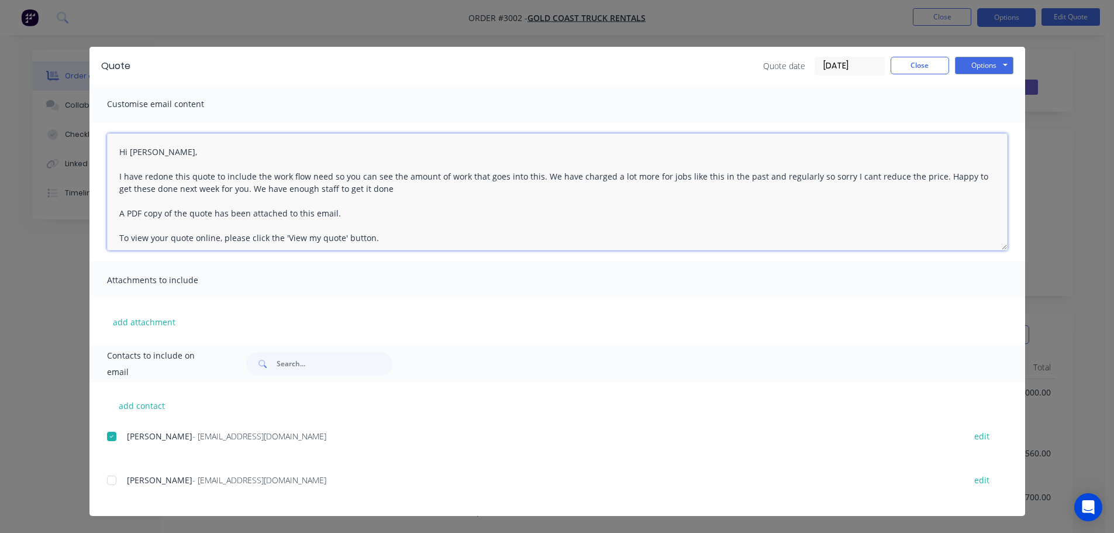
click at [111, 481] on div at bounding box center [111, 479] width 23 height 23
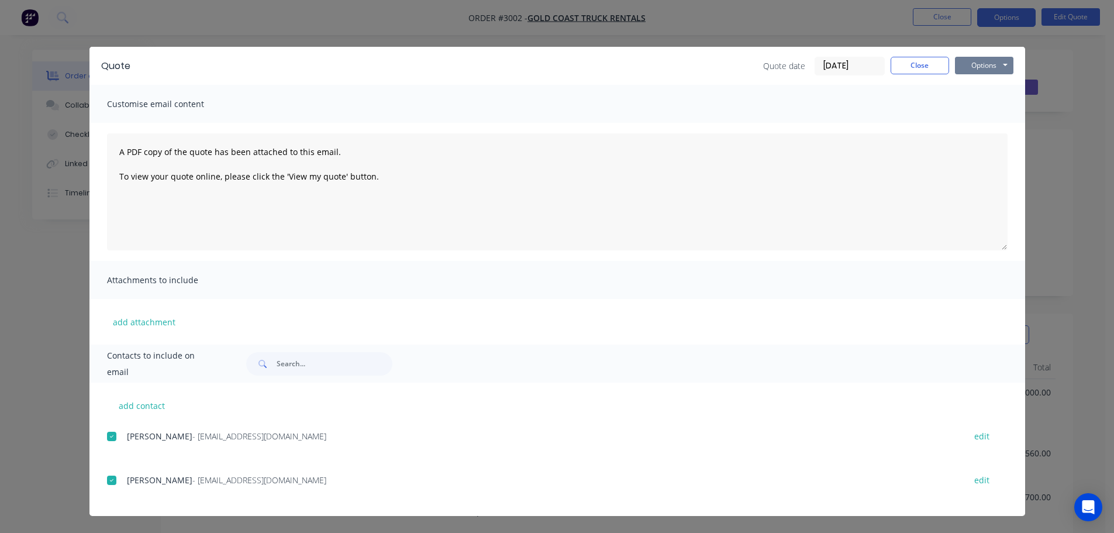
click at [976, 62] on button "Options" at bounding box center [984, 66] width 58 height 18
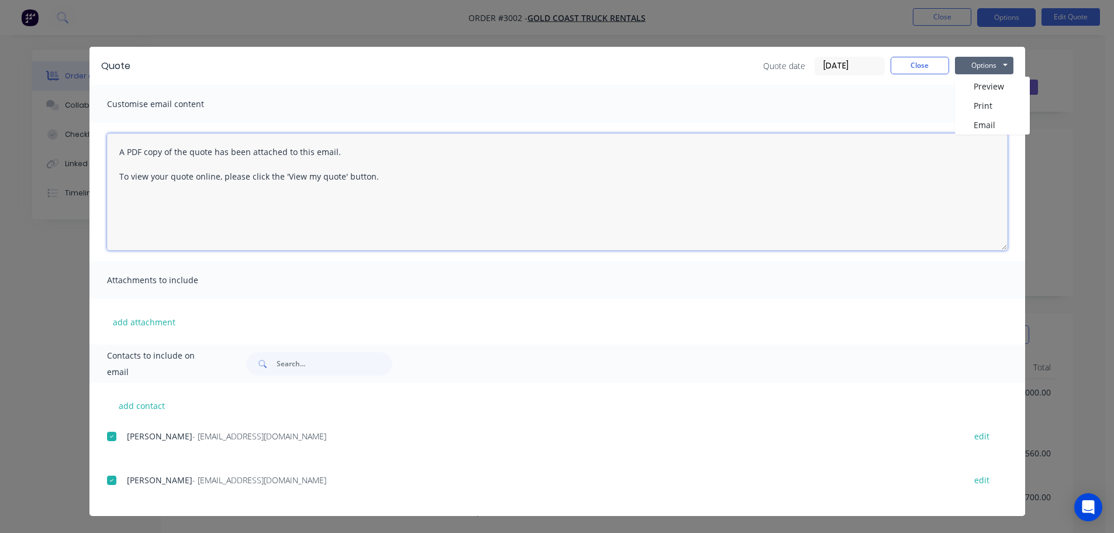
click at [119, 150] on textarea "A PDF copy of the quote has been attached to this email. To view your quote onl…" at bounding box center [557, 191] width 900 height 117
click at [118, 150] on textarea "A PDF copy of the quote has been attached to this email. To view your quote onl…" at bounding box center [557, 191] width 900 height 117
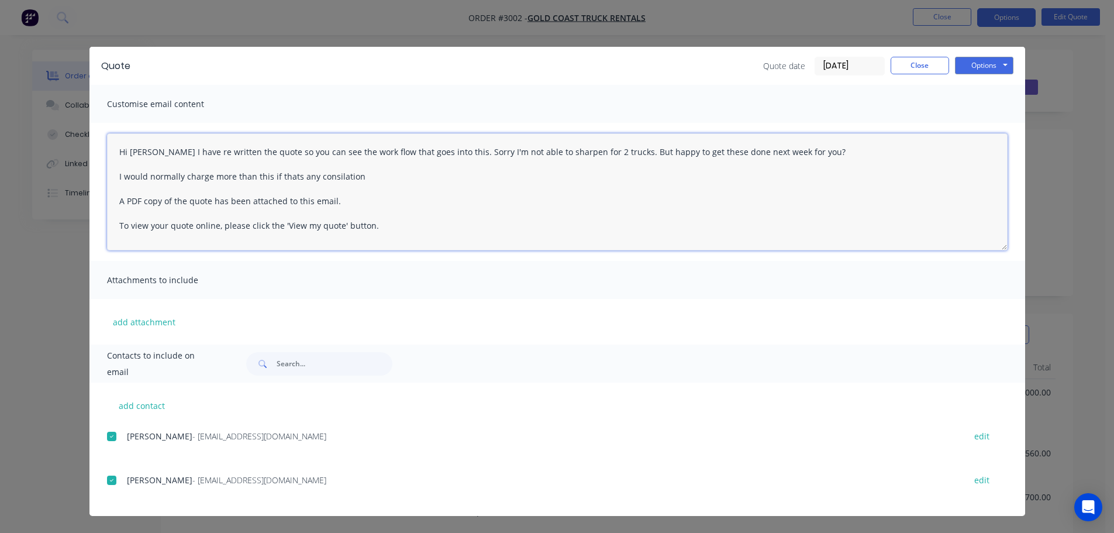
click at [294, 175] on textarea "Hi [PERSON_NAME] I have re written the quote so you can see the work flow that …" at bounding box center [557, 191] width 900 height 117
click at [368, 181] on textarea "Hi [PERSON_NAME] I have re written the quote so you can see the work flow that …" at bounding box center [557, 191] width 900 height 117
click at [401, 204] on textarea "Hi [PERSON_NAME] I have re written the quote so you can see the work flow that …" at bounding box center [557, 191] width 900 height 117
click at [594, 152] on textarea "Hi [PERSON_NAME] I have re written the quote so you can see the work flow that …" at bounding box center [557, 191] width 900 height 117
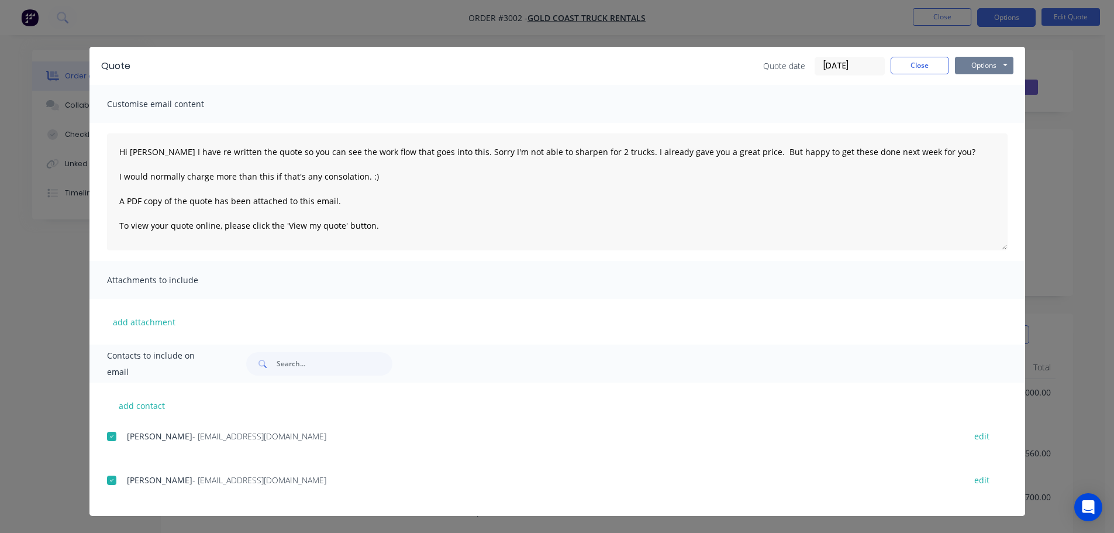
click at [977, 62] on button "Options" at bounding box center [984, 66] width 58 height 18
click at [983, 125] on button "Email" at bounding box center [992, 124] width 75 height 19
type textarea "A PDF copy of the quote has been attached to this email. To view your quote onl…"
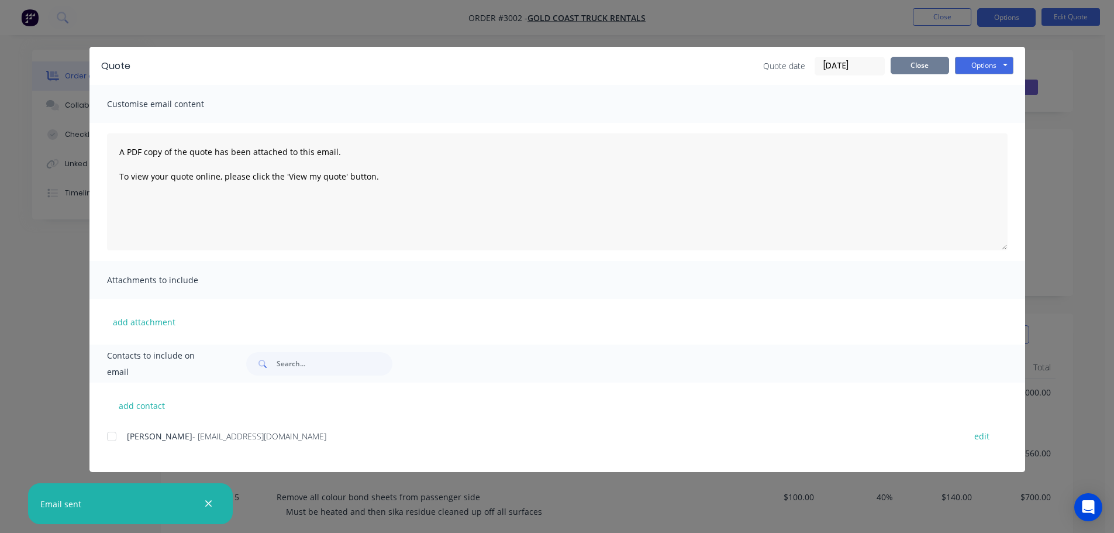
click at [924, 65] on button "Close" at bounding box center [919, 66] width 58 height 18
